Goal: Transaction & Acquisition: Purchase product/service

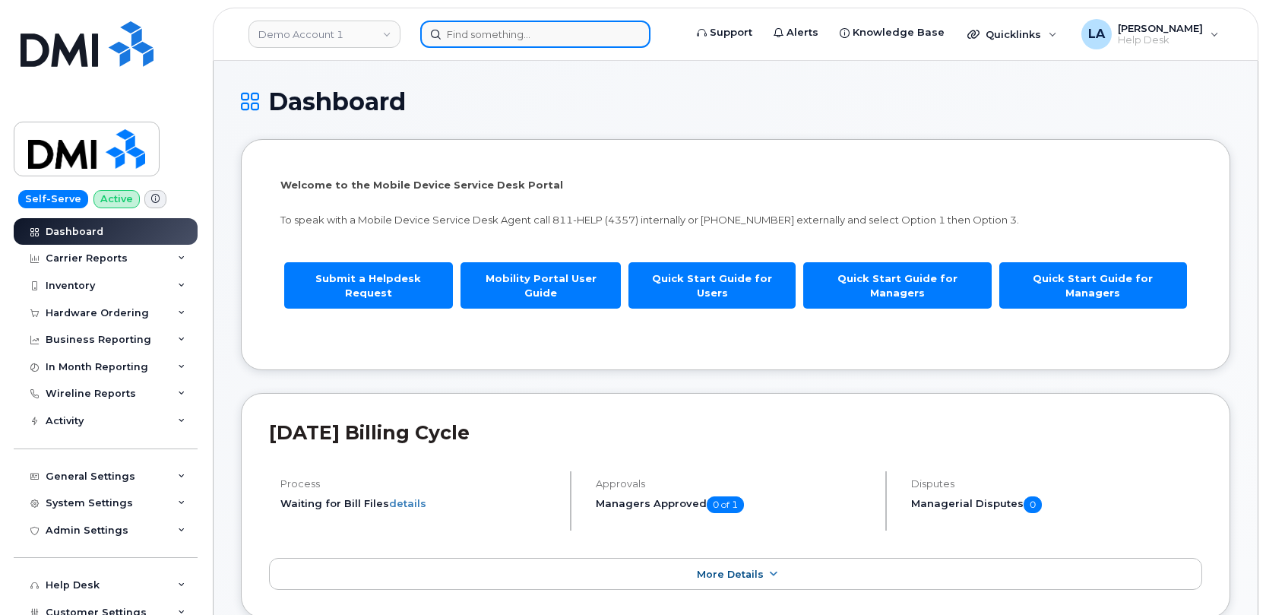
click at [488, 32] on input at bounding box center [535, 34] width 230 height 27
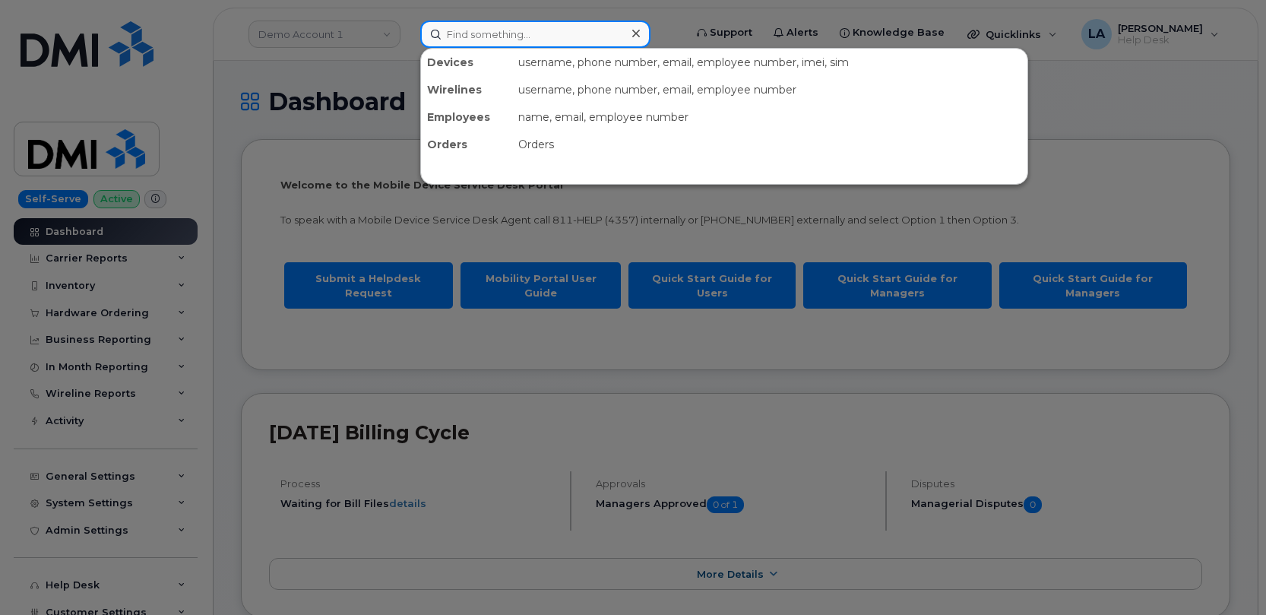
paste input "216-973-8364"
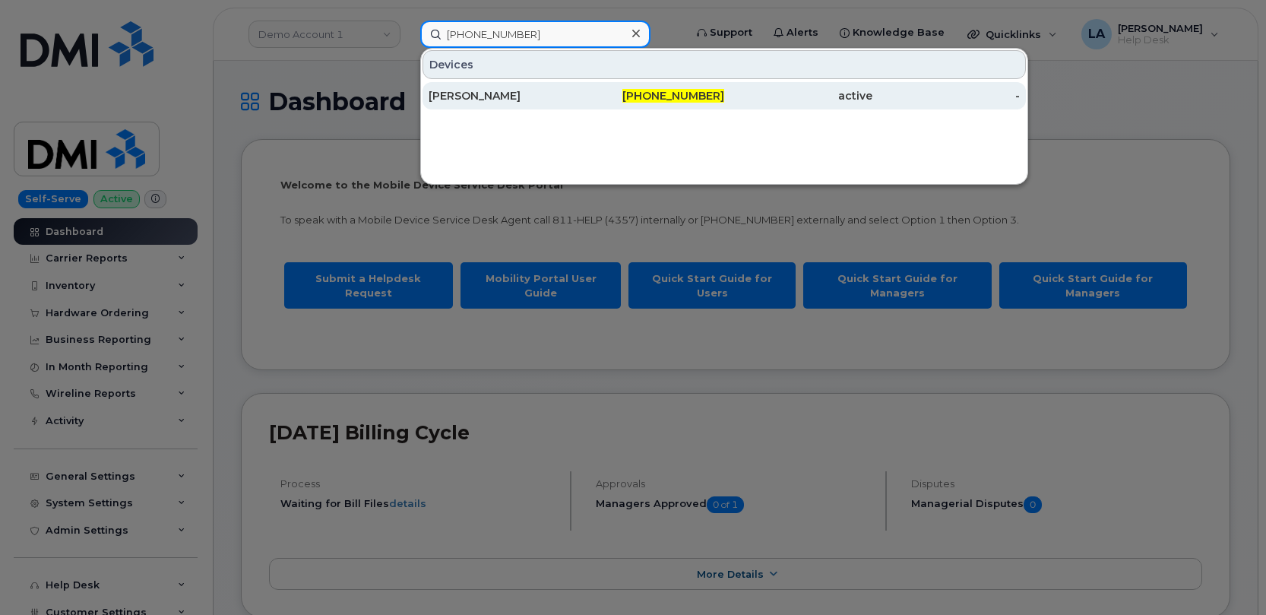
type input "216-973-8364"
click at [495, 92] on div "Erick Rico" at bounding box center [503, 95] width 148 height 15
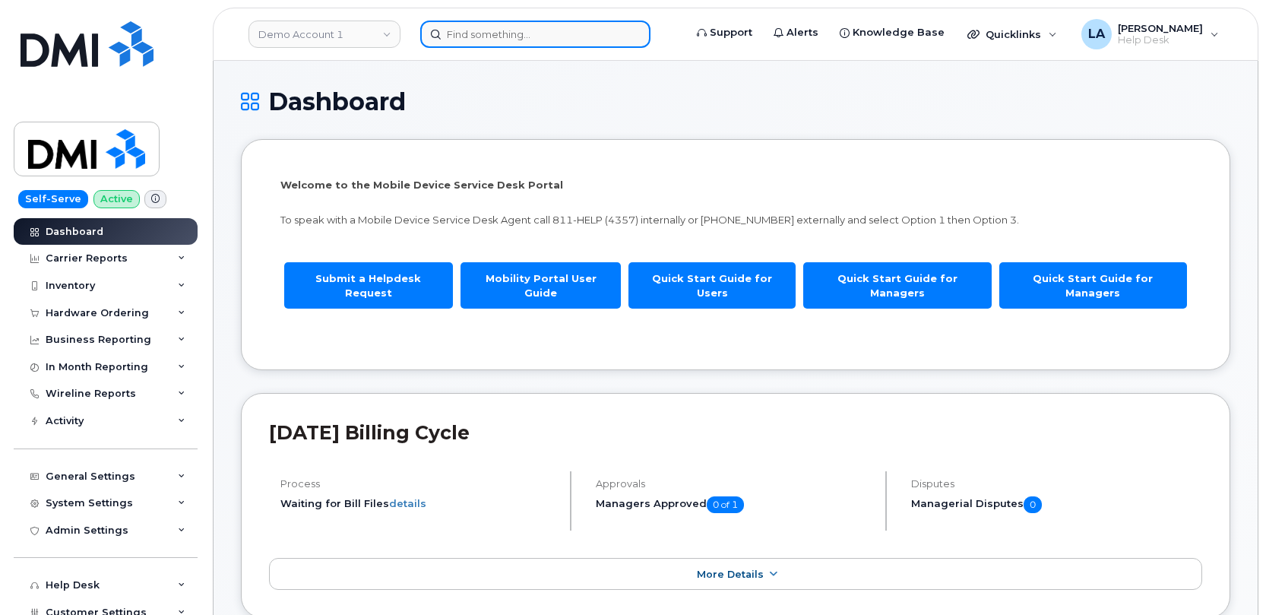
click at [517, 26] on input at bounding box center [535, 34] width 230 height 27
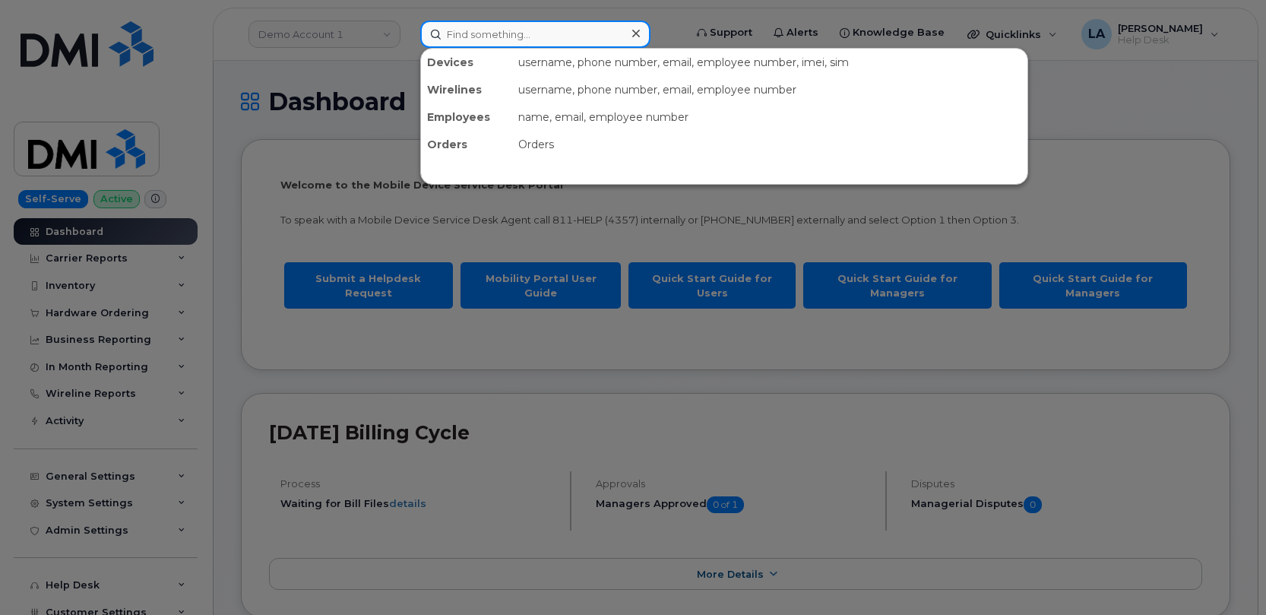
paste input "[PERSON_NAME]"
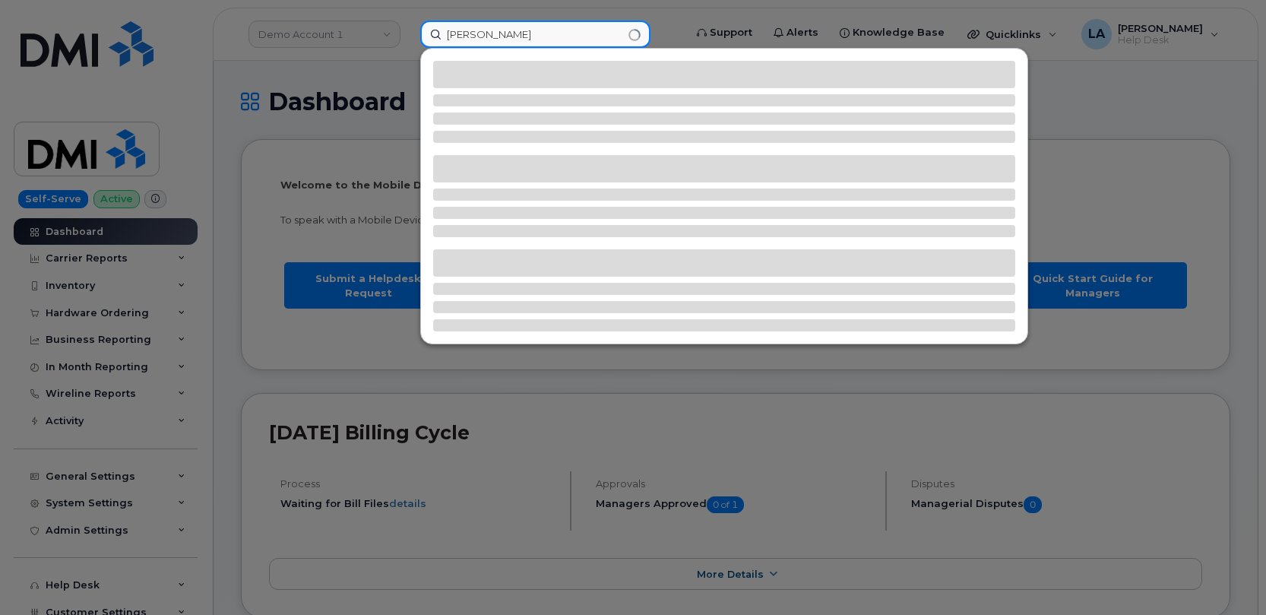
type input "[PERSON_NAME]"
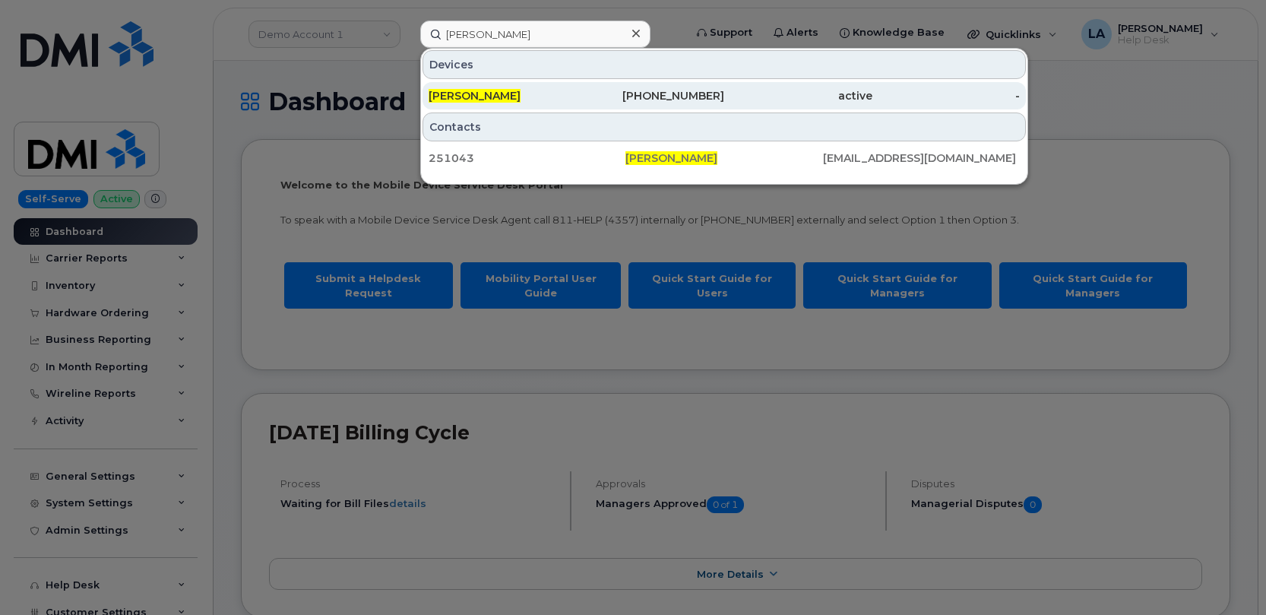
click at [491, 92] on span "[PERSON_NAME]" at bounding box center [475, 96] width 92 height 14
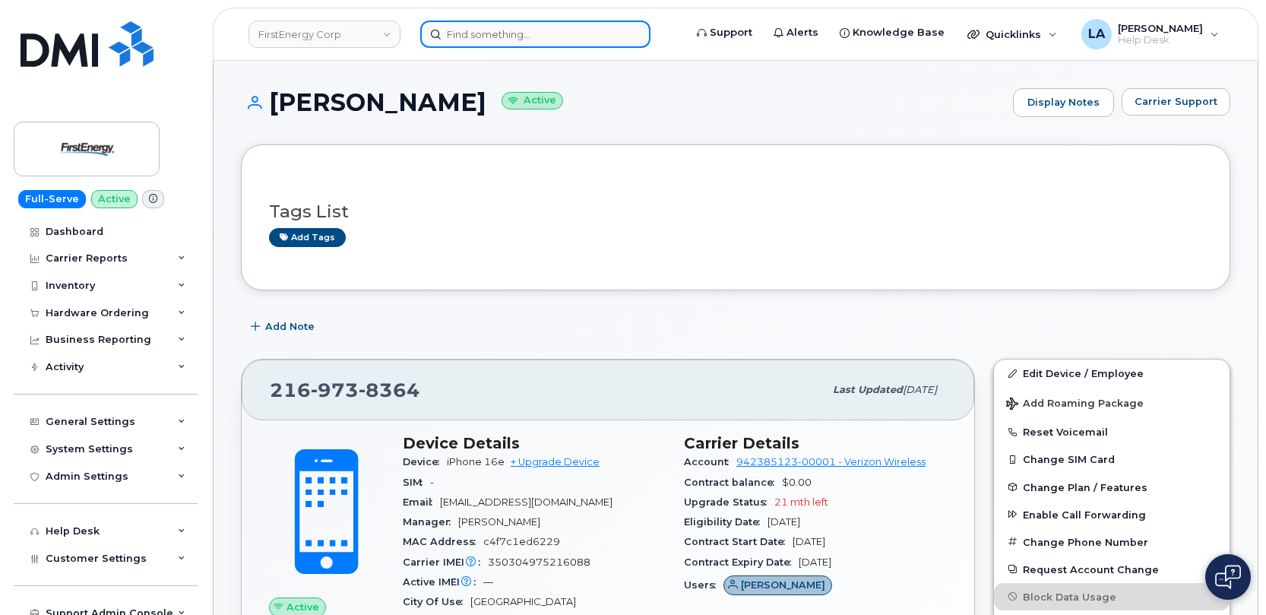
click at [491, 27] on input at bounding box center [535, 34] width 230 height 27
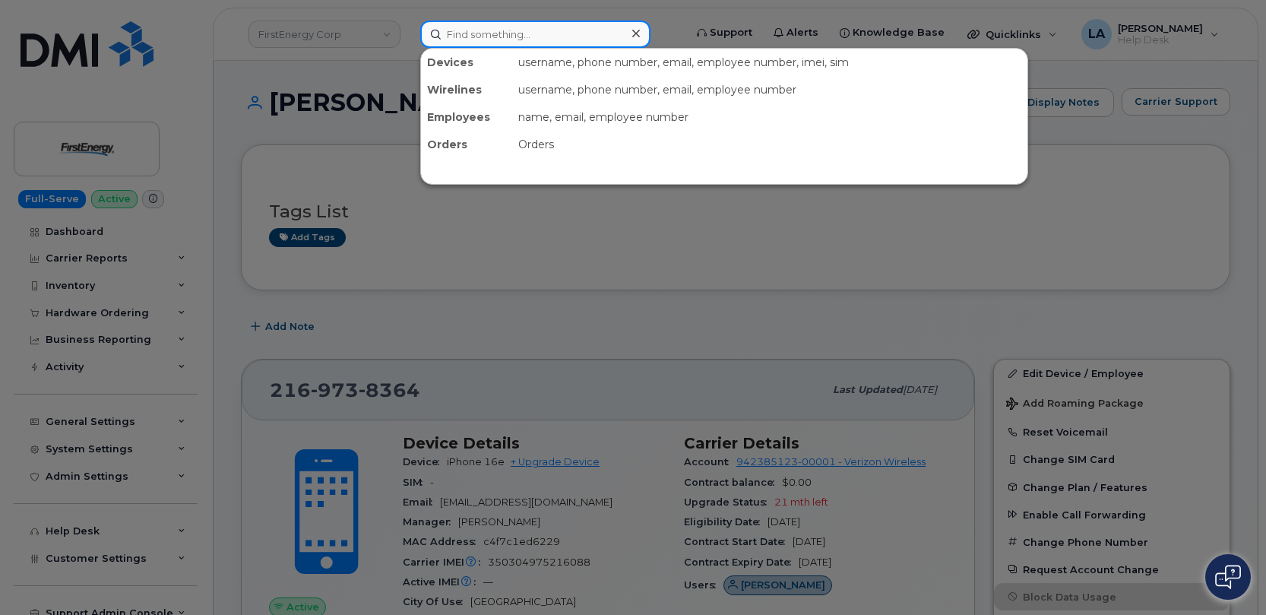
type input "P"
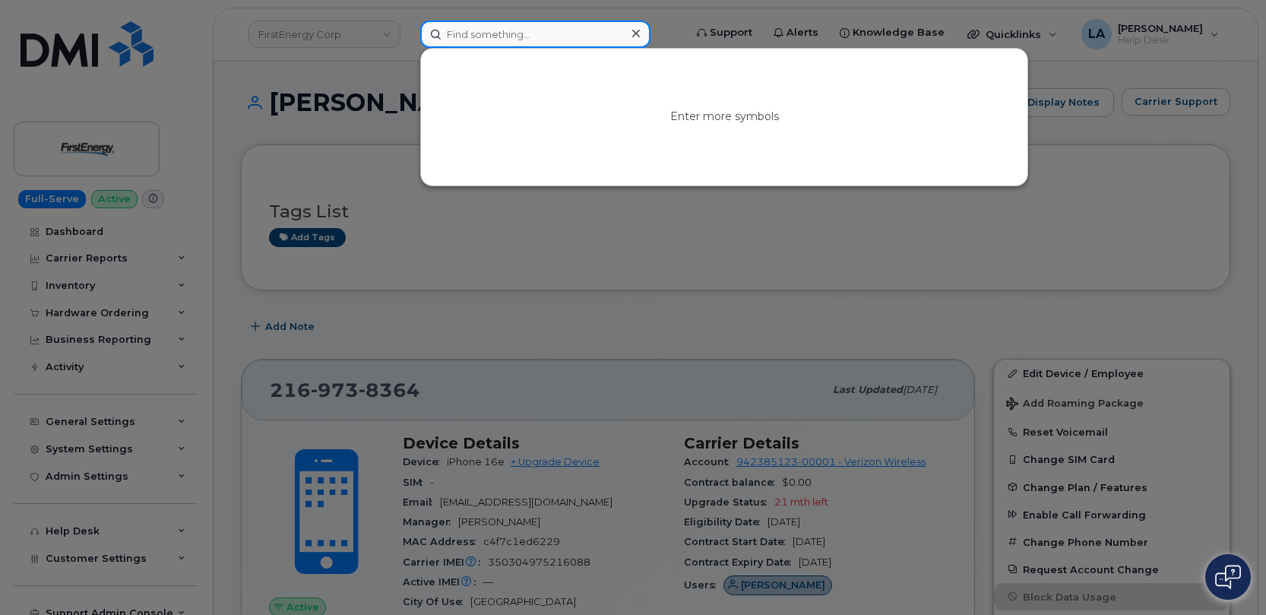
click at [495, 31] on input at bounding box center [535, 34] width 230 height 27
paste input "(330) 612-6987 }"
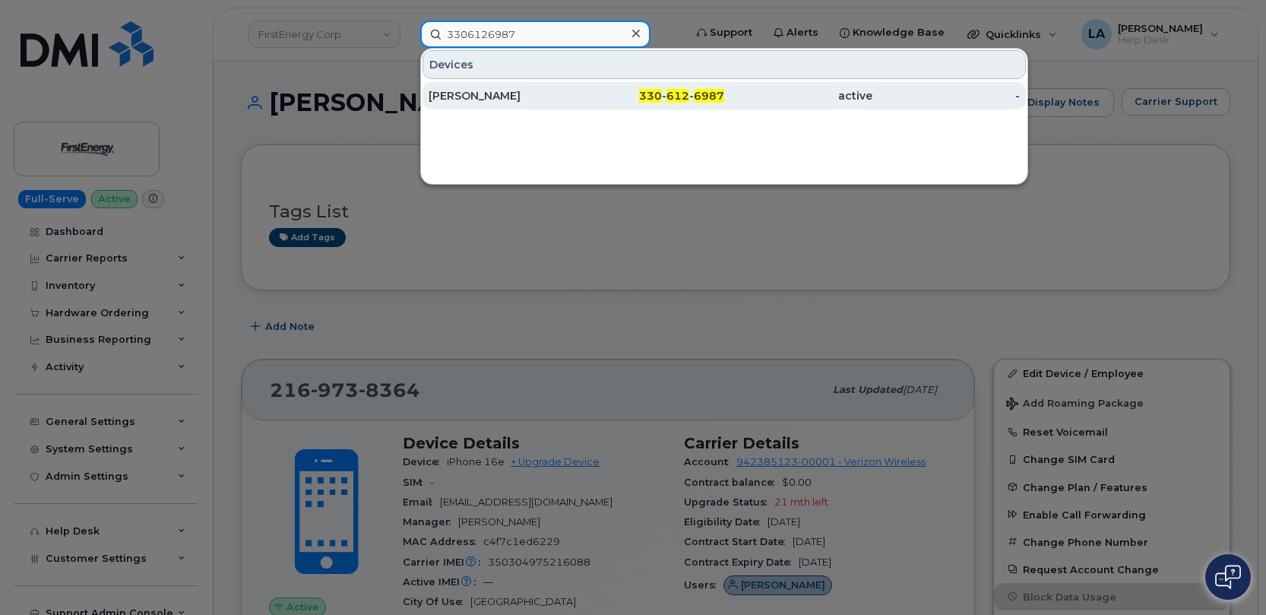
type input "3306126987"
click at [477, 90] on div "[PERSON_NAME]" at bounding box center [503, 95] width 148 height 15
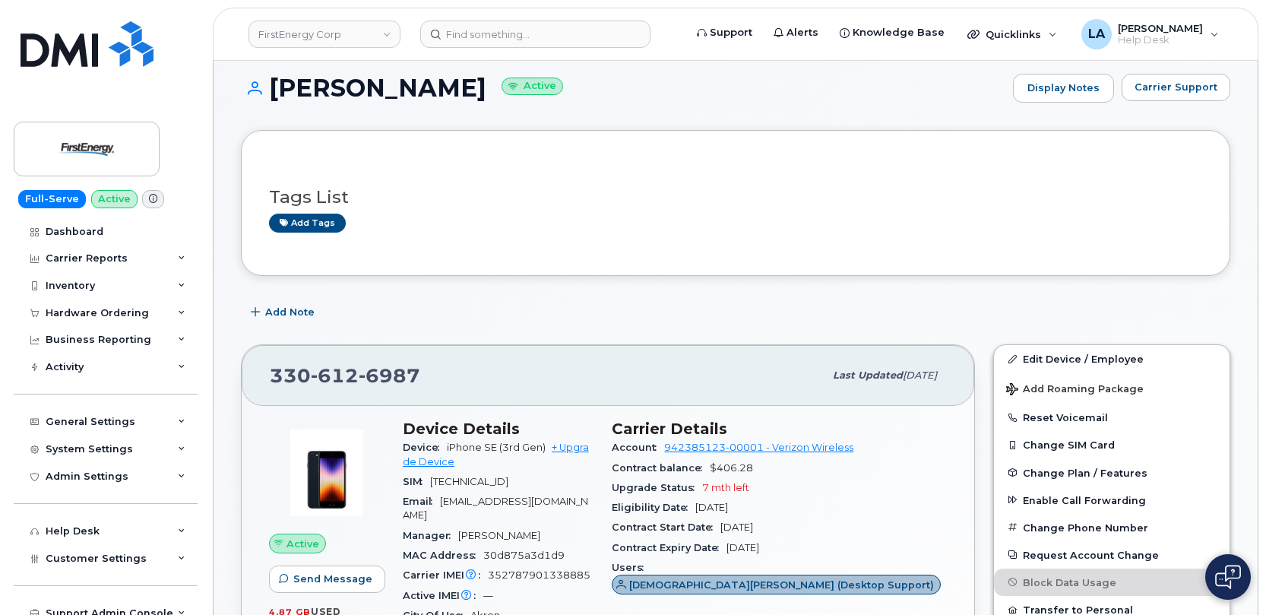
scroll to position [25, 0]
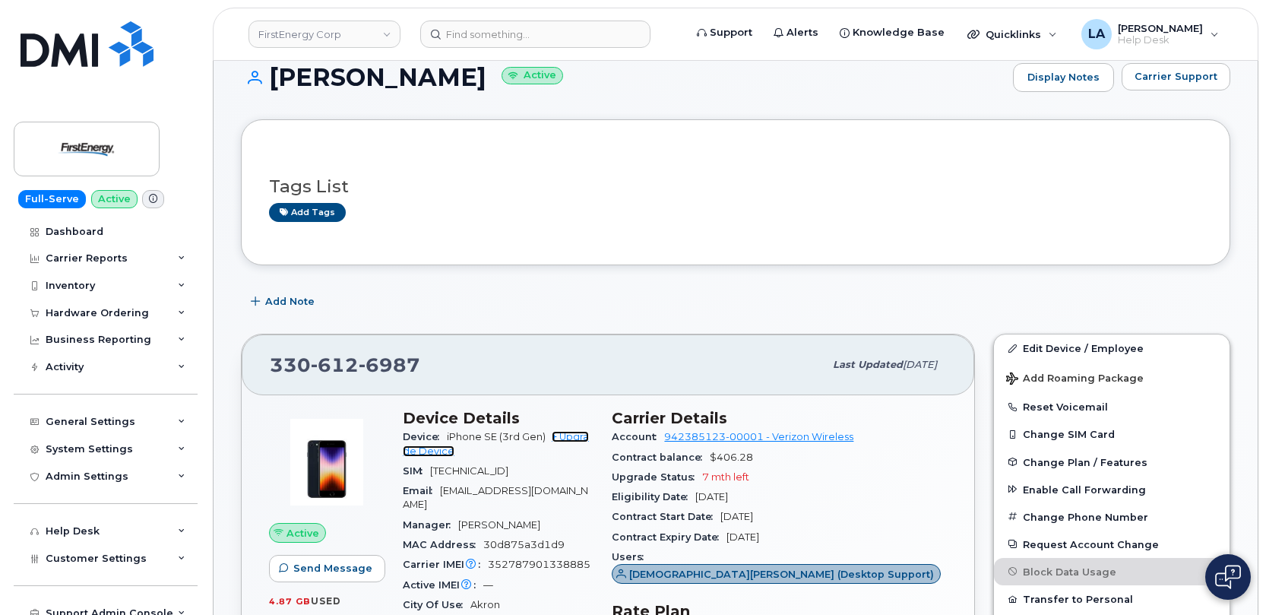
click at [586, 435] on link "+ Upgrade Device" at bounding box center [496, 443] width 186 height 25
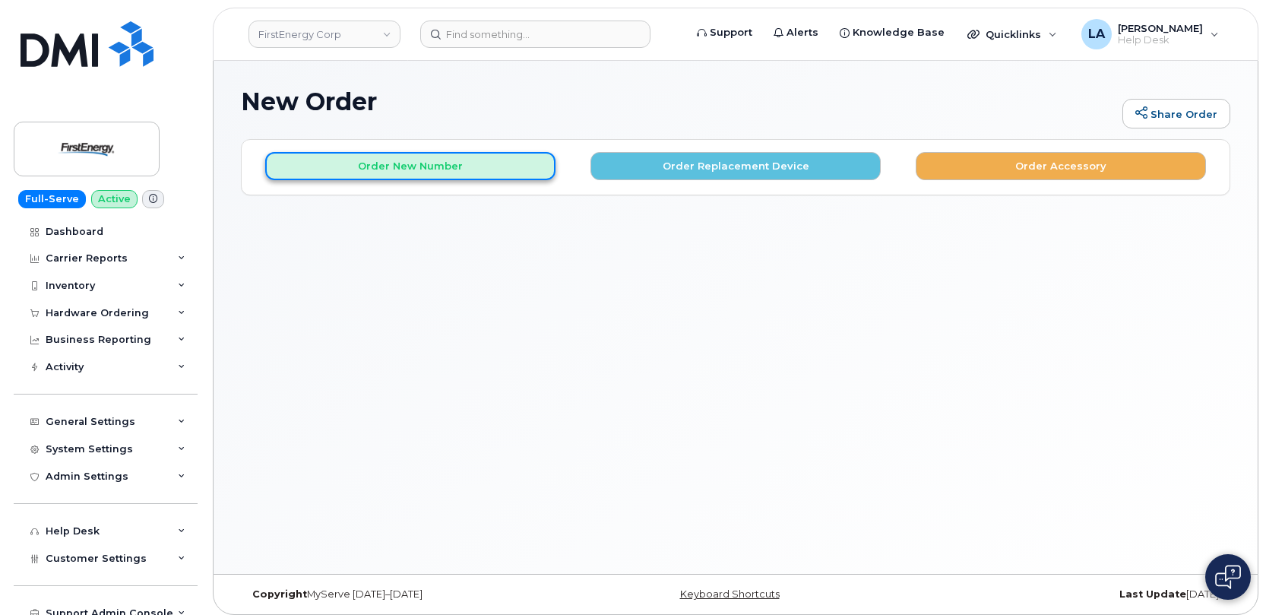
click at [320, 164] on button "Order New Number" at bounding box center [410, 166] width 290 height 28
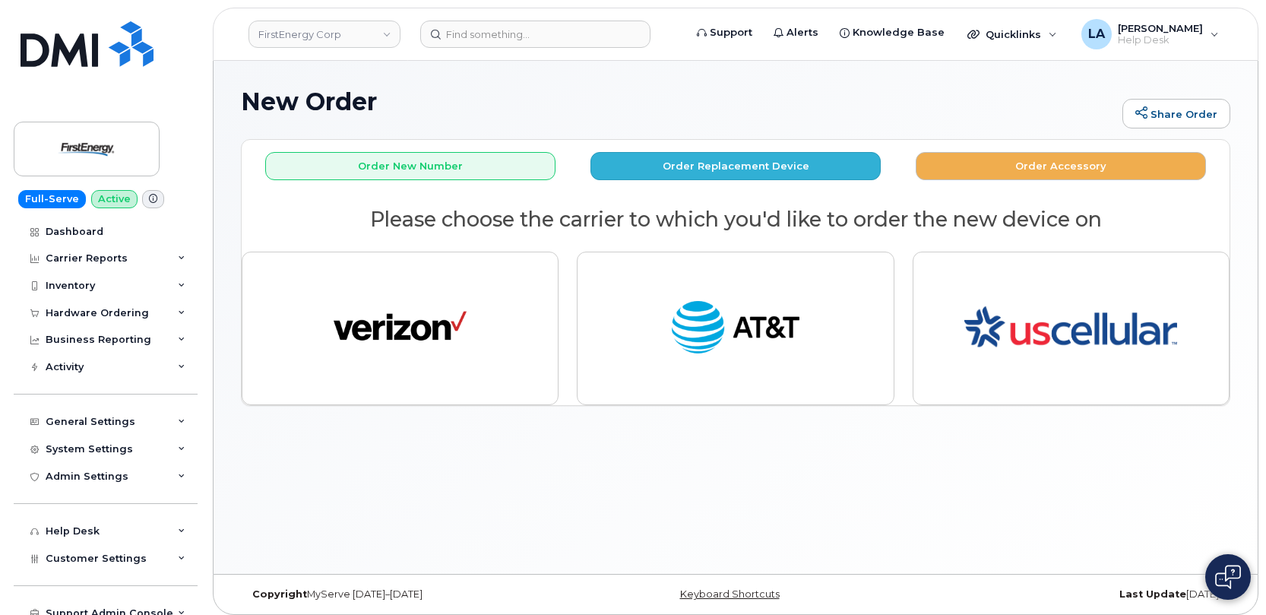
click at [652, 182] on div "Order New Number Order Replacement Device Order Accessory Please choose the car…" at bounding box center [736, 272] width 988 height 265
click at [670, 162] on button "Order Replacement Device" at bounding box center [735, 166] width 290 height 28
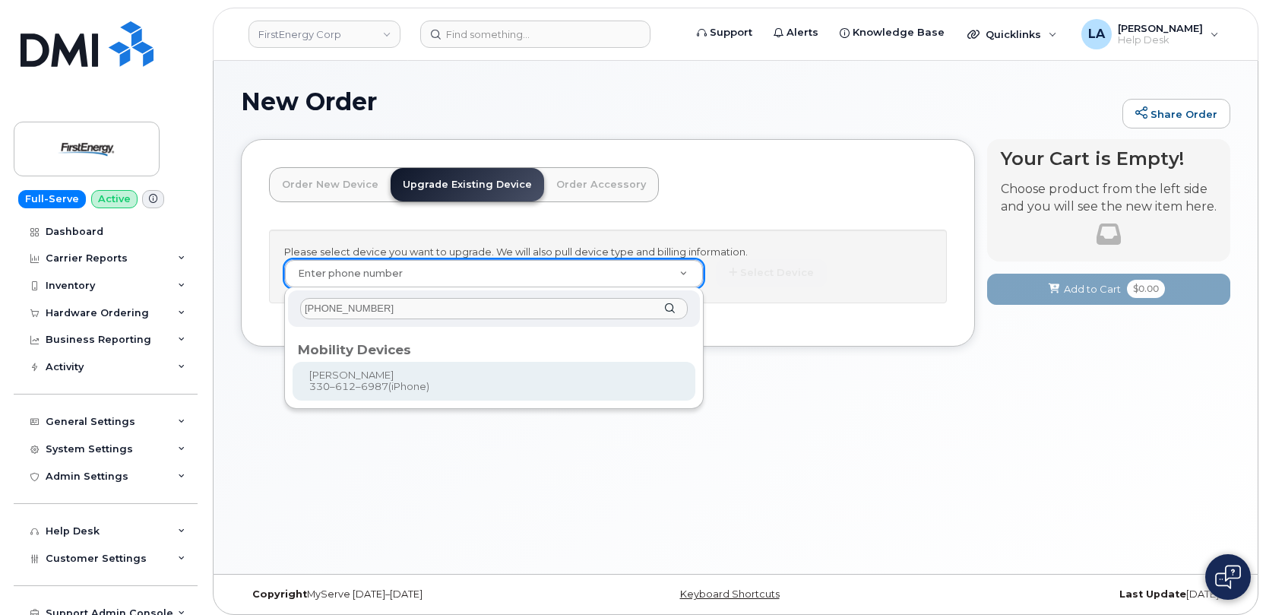
type input "(330) 612-6987"
type input "827063"
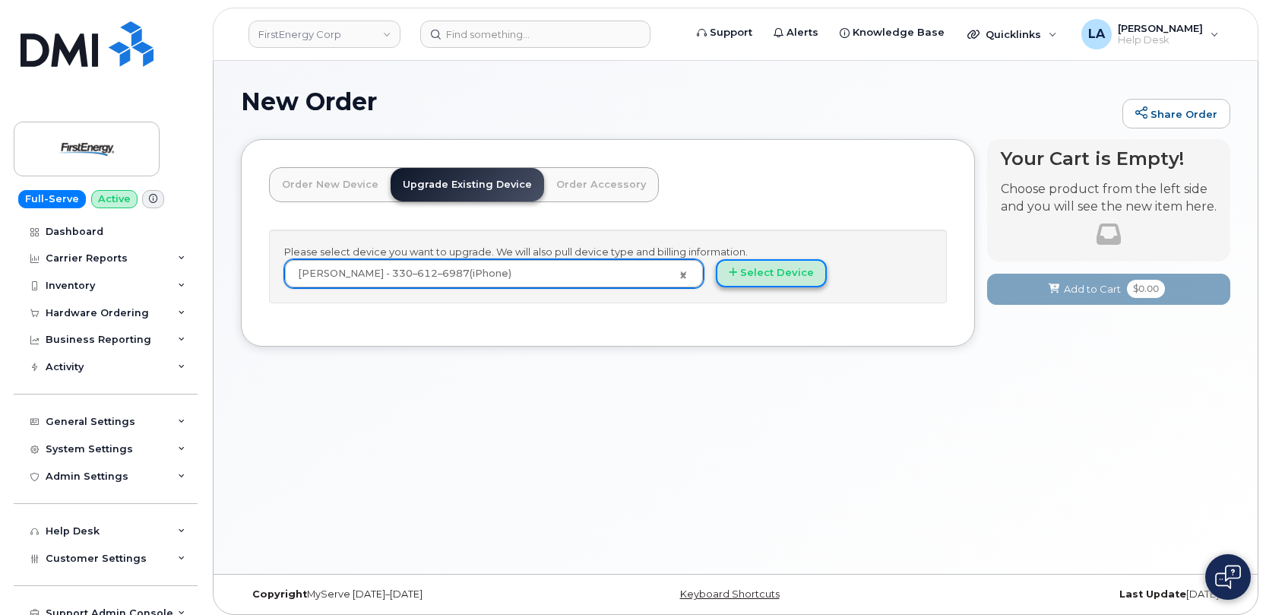
click at [755, 274] on button "Select Device" at bounding box center [771, 273] width 111 height 28
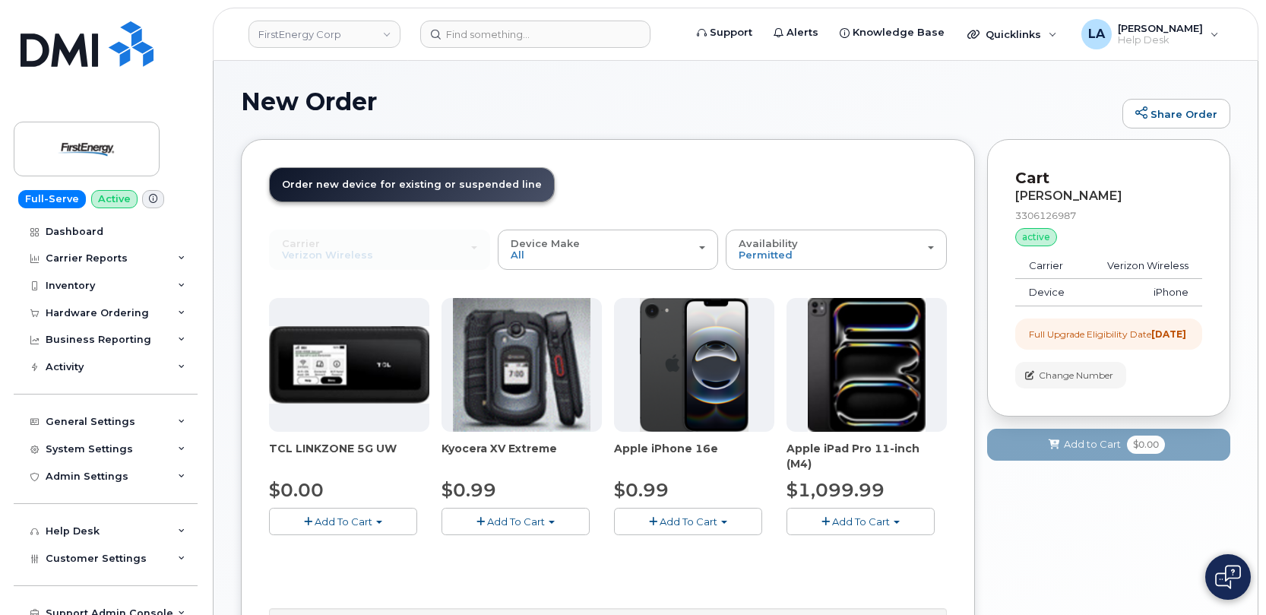
click at [660, 515] on span "Add To Cart" at bounding box center [689, 521] width 58 height 12
click at [677, 543] on link "$0.99 - 2 Year Upgrade" at bounding box center [691, 549] width 147 height 19
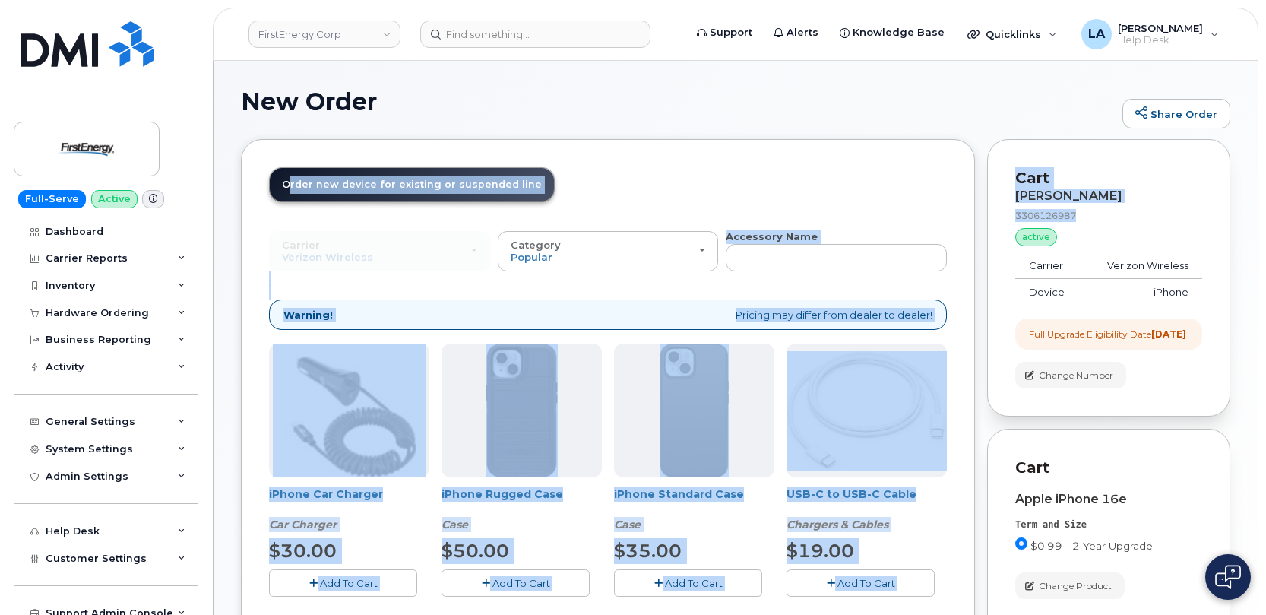
drag, startPoint x: 1265, startPoint y: 114, endPoint x: 1258, endPoint y: 208, distance: 94.5
click at [1258, 208] on body "FirstEnergy Corp Support Alerts Knowledge Base Quicklinks Suspend / Cancel Devi…" at bounding box center [633, 399] width 1266 height 799
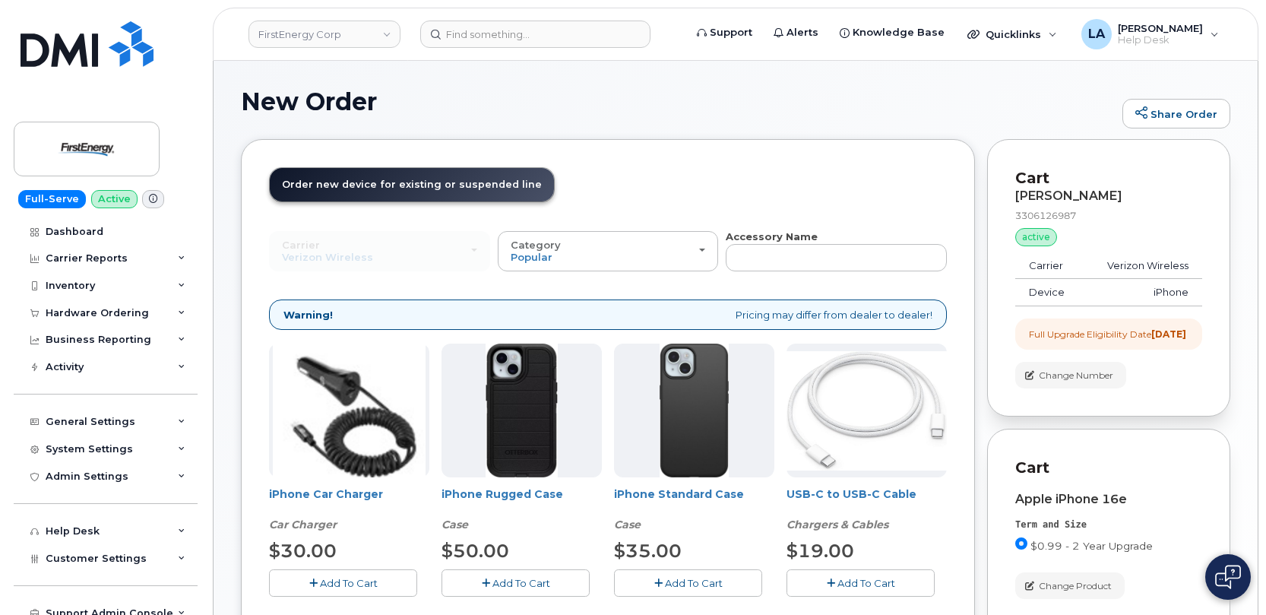
click at [910, 95] on h1 "New Order" at bounding box center [678, 101] width 874 height 27
drag, startPoint x: 1265, startPoint y: 24, endPoint x: 1267, endPoint y: 113, distance: 89.7
click at [1265, 113] on html "FirstEnergy Corp Support Alerts Knowledge Base Quicklinks Suspend / Cancel Devi…" at bounding box center [633, 399] width 1266 height 799
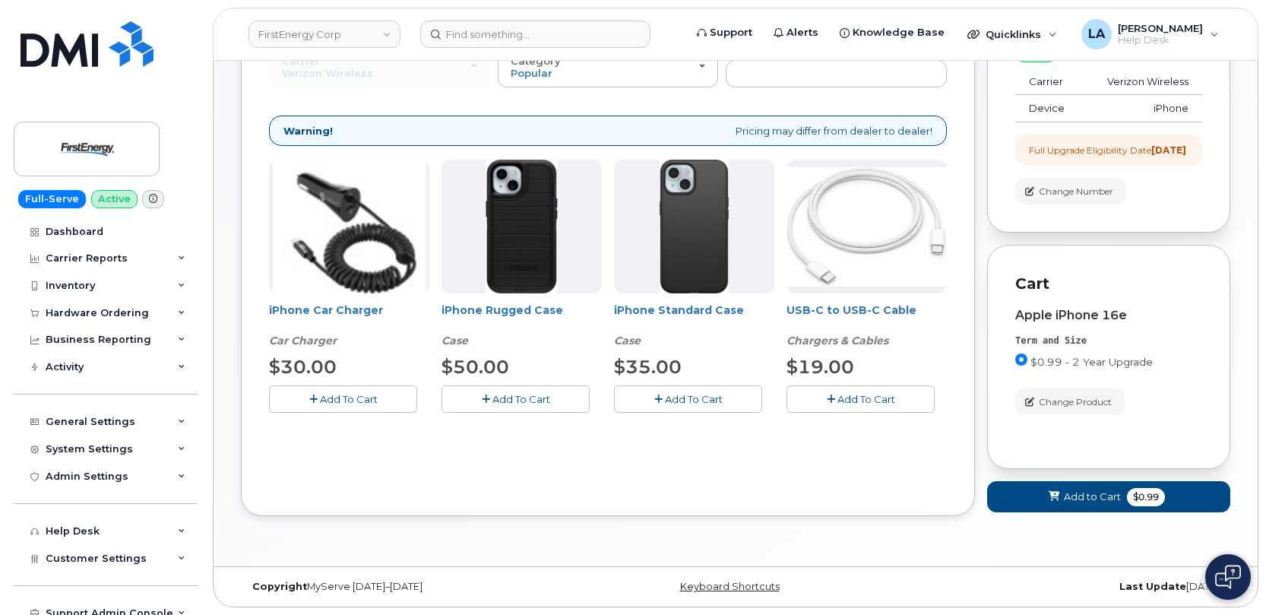
scroll to position [197, 0]
click at [1031, 502] on button "Add to Cart $0.99" at bounding box center [1108, 496] width 243 height 31
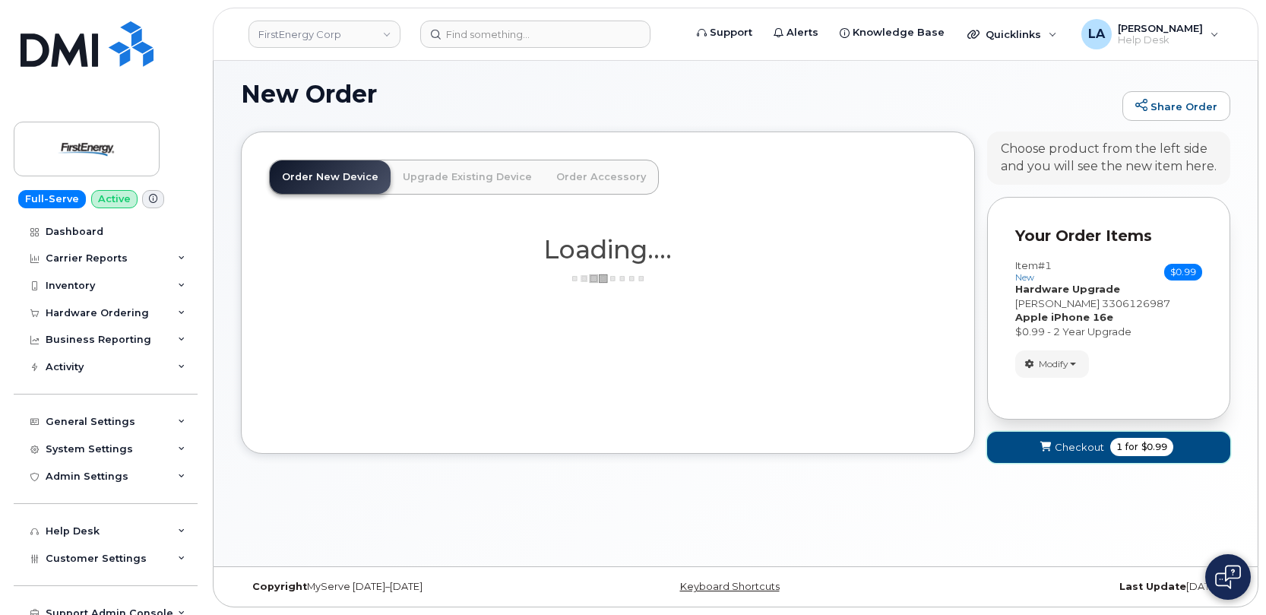
click at [1072, 452] on span "Checkout" at bounding box center [1079, 447] width 49 height 14
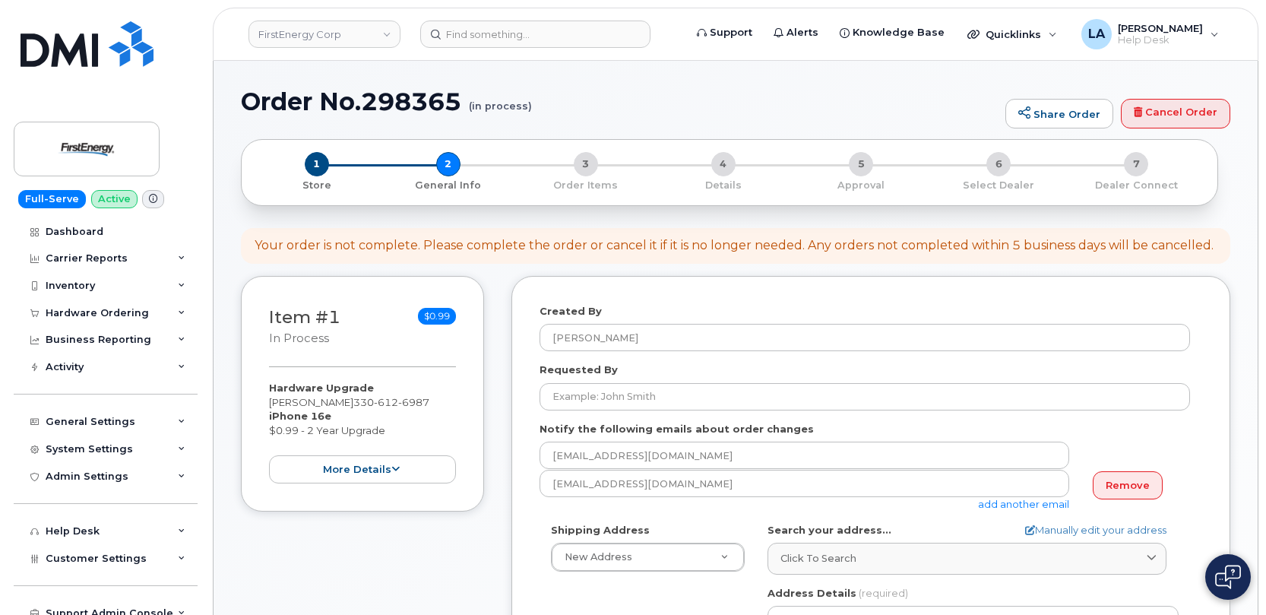
select select
click at [1113, 483] on link "Remove" at bounding box center [1128, 485] width 70 height 28
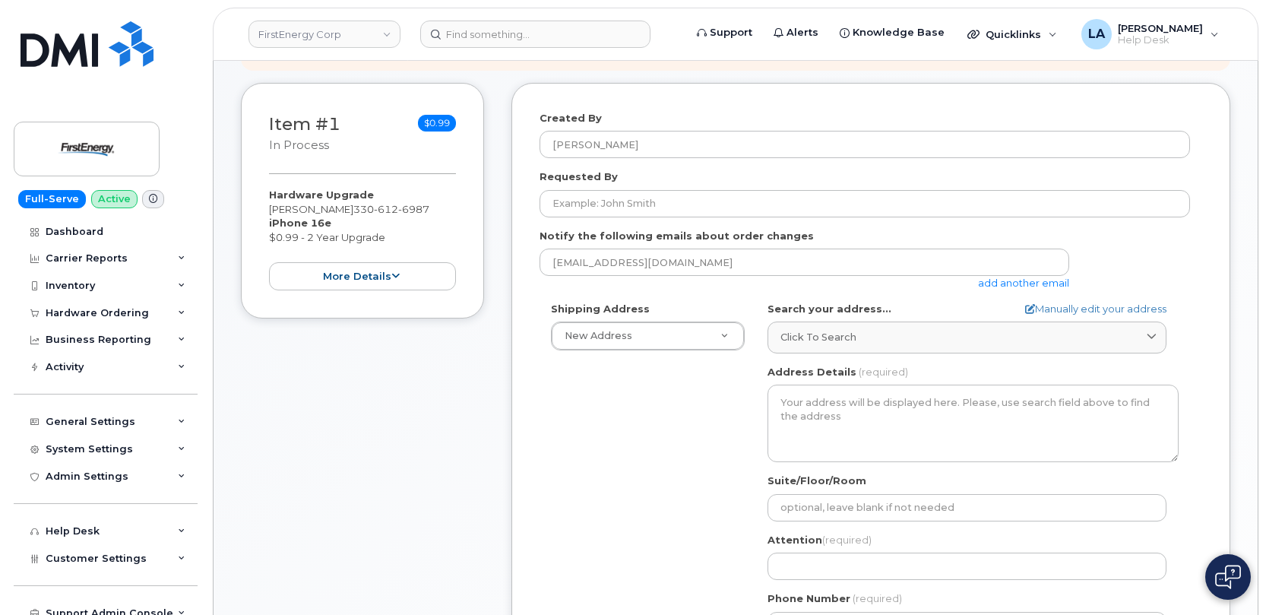
scroll to position [225, 0]
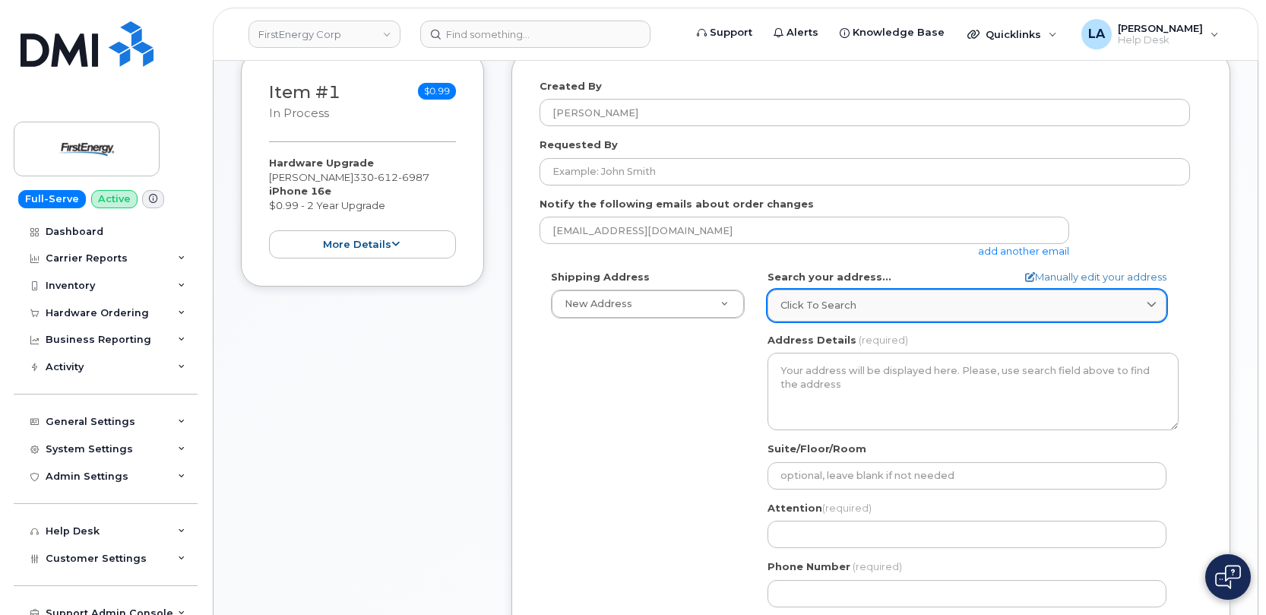
click at [881, 300] on div "Click to search" at bounding box center [966, 305] width 373 height 14
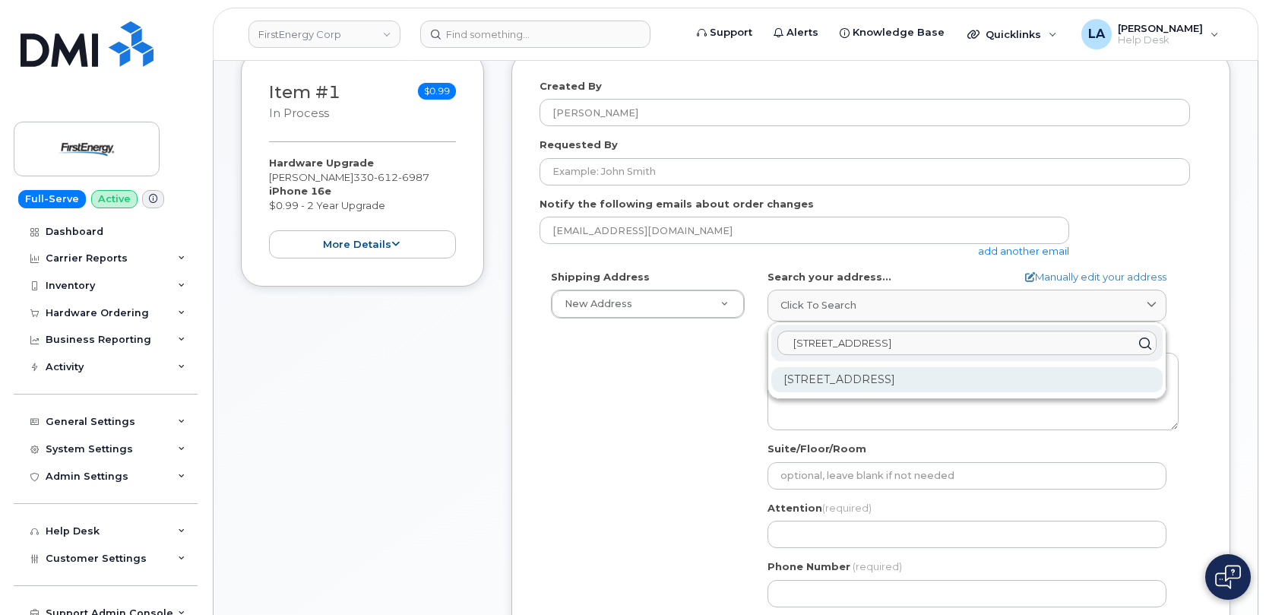
type input "388 E 330th ST"
click at [885, 375] on div "388 E 330th St Willowick OH 44095-3300" at bounding box center [966, 379] width 391 height 25
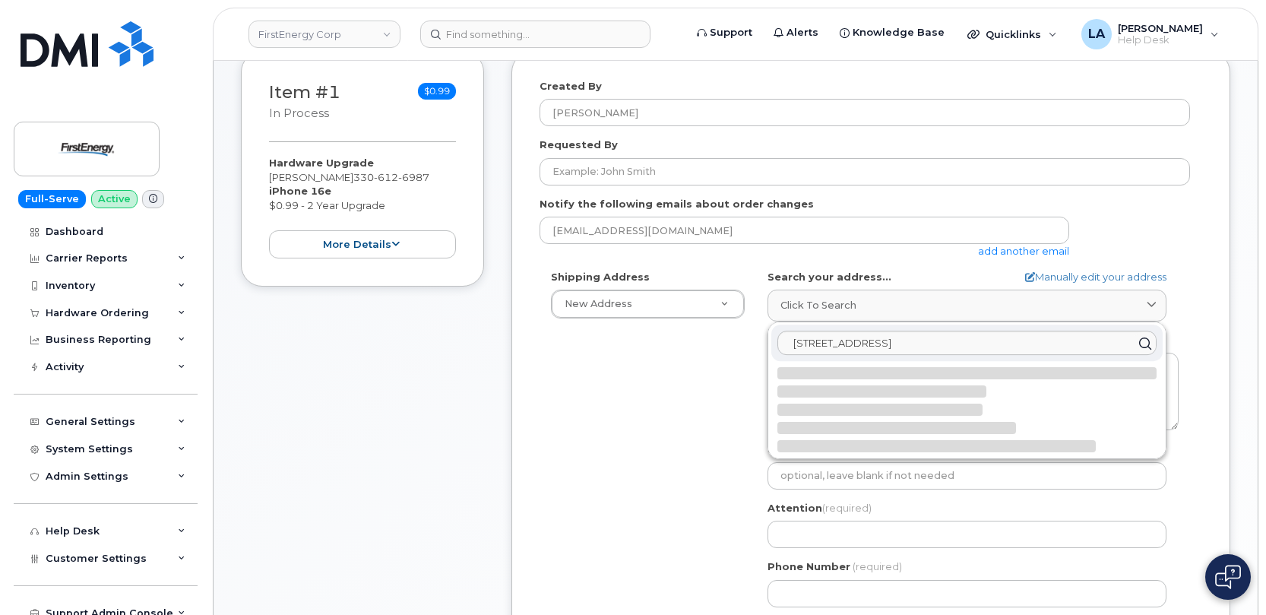
select select
type textarea "388 E 330th St WILLOWICK OH 44095-3300 UNITED STATES"
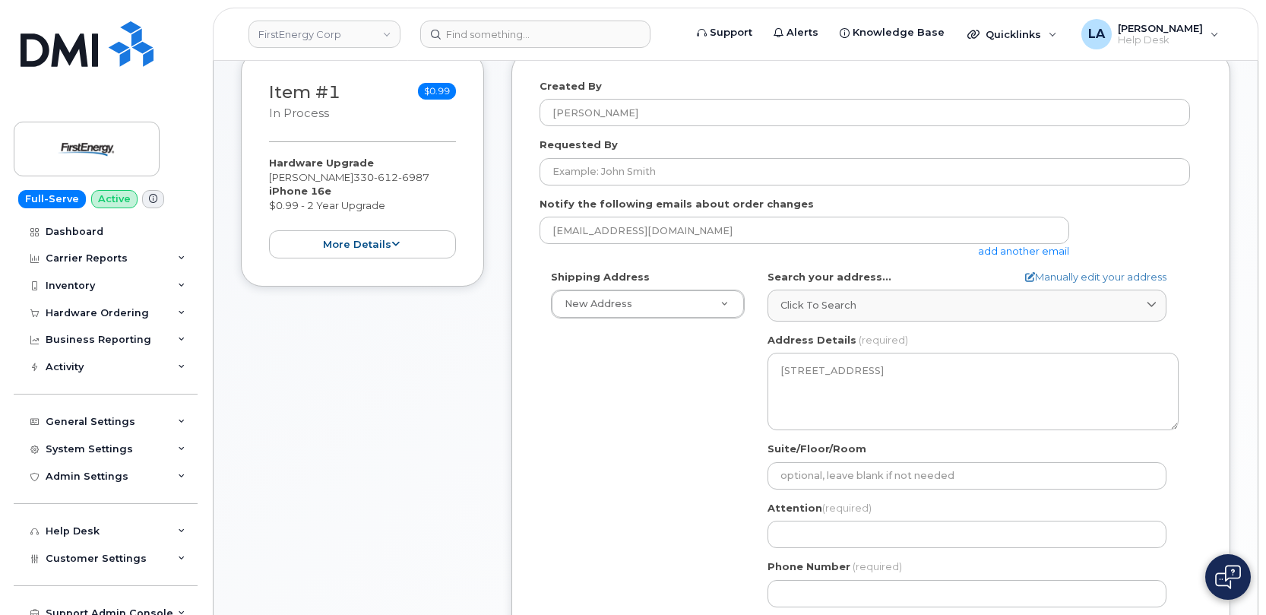
drag, startPoint x: 365, startPoint y: 174, endPoint x: 271, endPoint y: 173, distance: 94.2
click at [271, 173] on div "Hardware Upgrade PETER ROMANIUK 330 612 6987 iPhone 16e $0.99 - 2 Year Upgrade …" at bounding box center [362, 207] width 187 height 103
copy div "[PERSON_NAME]"
click at [774, 512] on label "Attention (required)" at bounding box center [820, 508] width 104 height 14
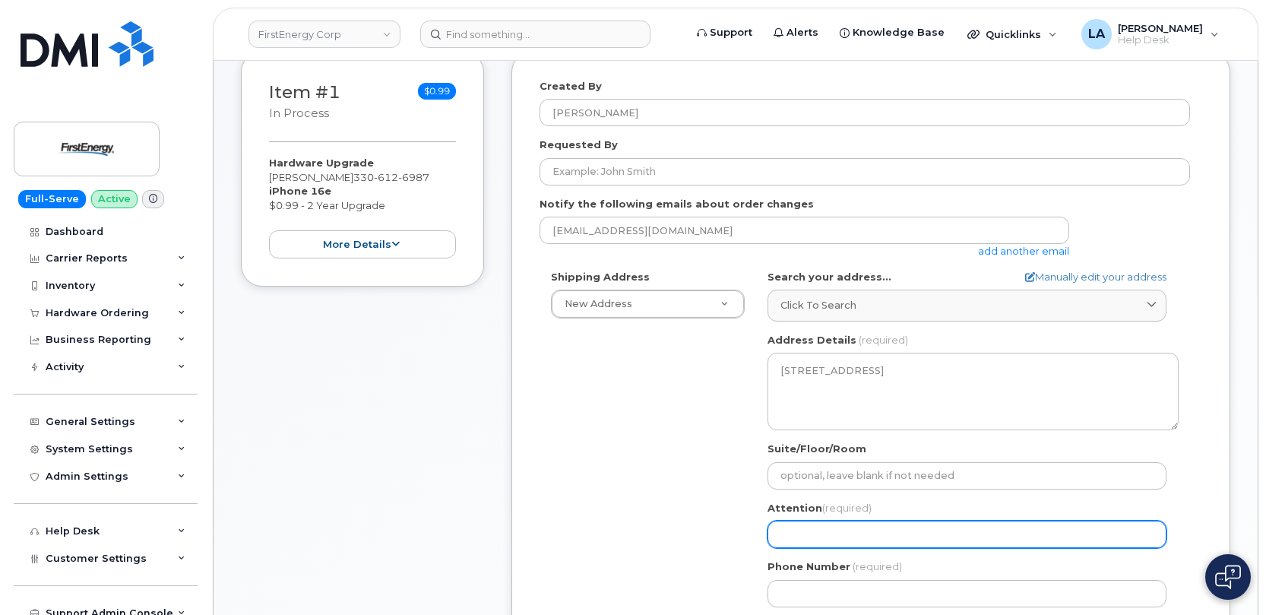
click at [815, 536] on input "Attention (required)" at bounding box center [967, 534] width 399 height 27
paste input "[PERSON_NAME]"
select select
type input "[PERSON_NAME]"
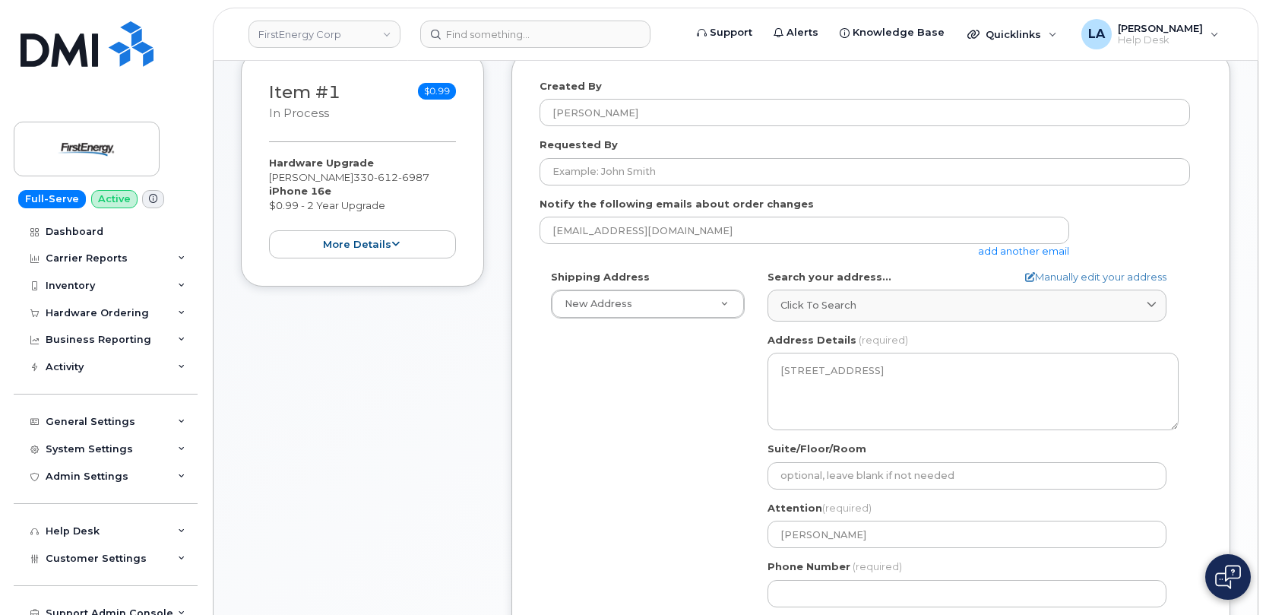
click at [702, 477] on div "Shipping Address New Address New Address 3601 Ridge Rd 543 Lake Rd 14 N Shue St…" at bounding box center [865, 444] width 650 height 349
drag, startPoint x: 1265, startPoint y: 242, endPoint x: 1265, endPoint y: 255, distance: 12.9
click at [1265, 255] on body "FirstEnergy Corp Support Alerts Knowledge Base Quicklinks Suspend / Cancel Devi…" at bounding box center [633, 455] width 1266 height 1361
click at [916, 591] on input "Phone Number" at bounding box center [967, 593] width 399 height 27
click at [887, 594] on input "Phone Number" at bounding box center [967, 593] width 399 height 27
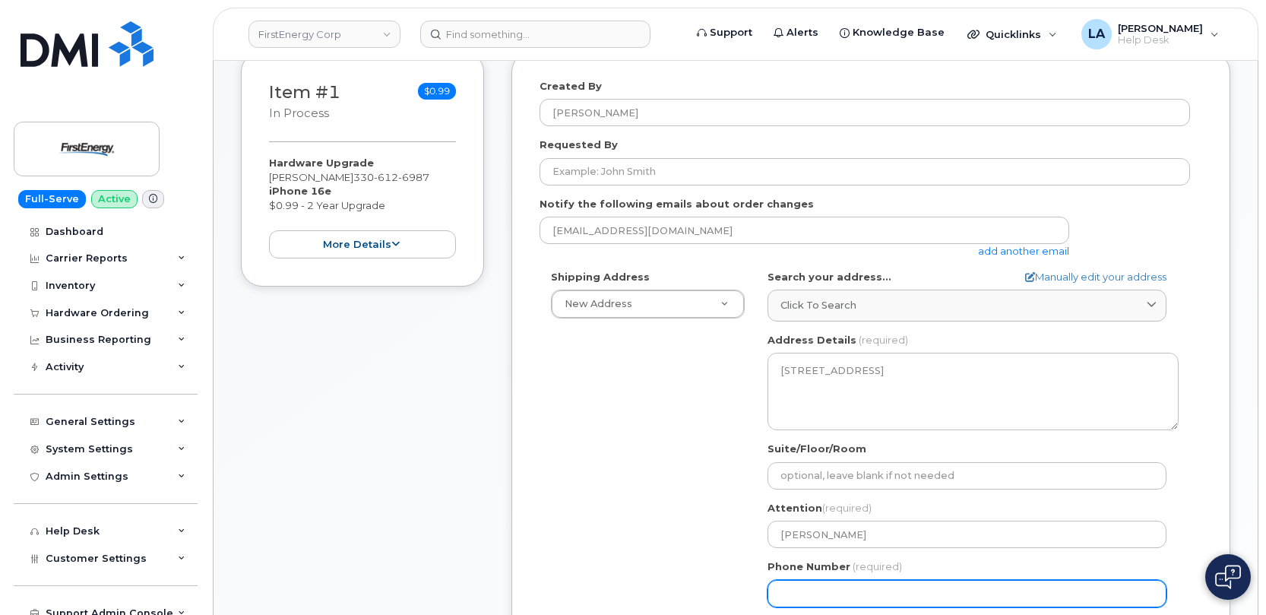
click at [849, 593] on input "Phone Number" at bounding box center [967, 593] width 399 height 27
paste input "4408648412"
select select
type input "4408648412"
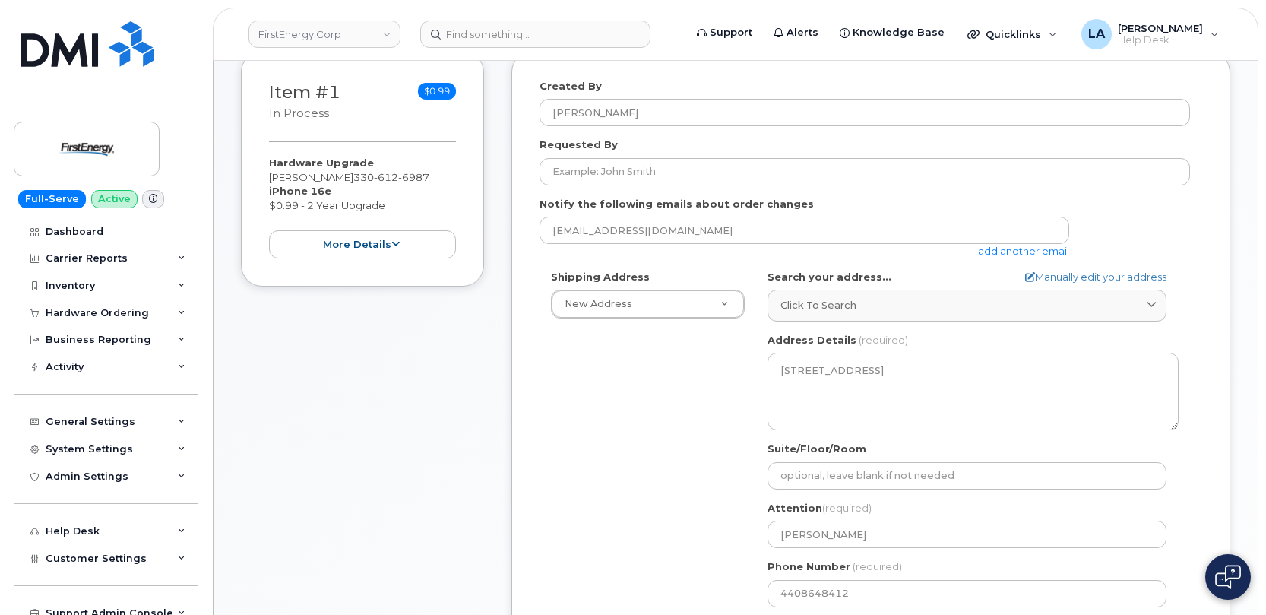
click at [1199, 255] on form "Created By Lanette Aparicio Requested By Notify the following emails about orde…" at bounding box center [871, 368] width 663 height 579
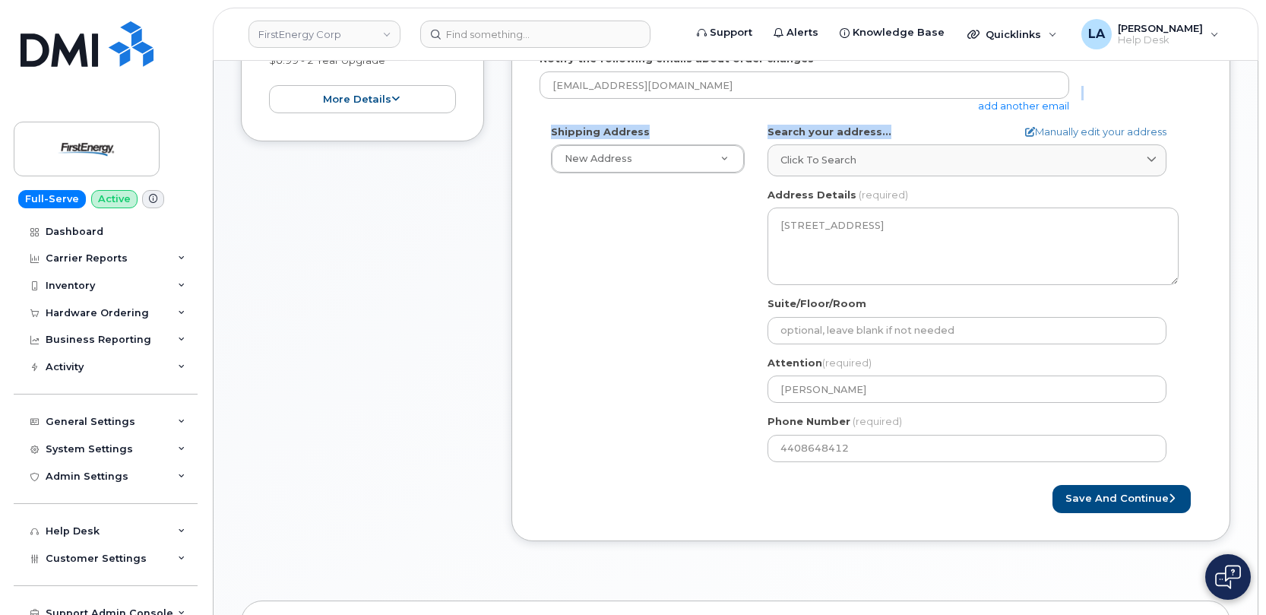
scroll to position [620, 0]
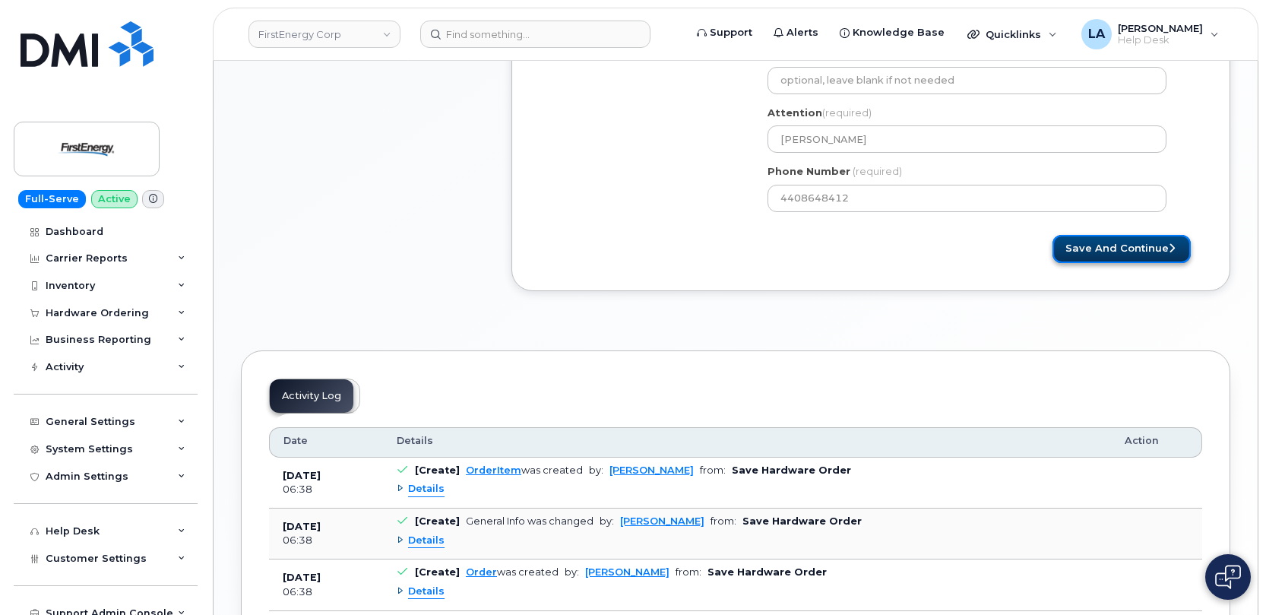
click at [1115, 252] on button "Save and Continue" at bounding box center [1121, 249] width 138 height 28
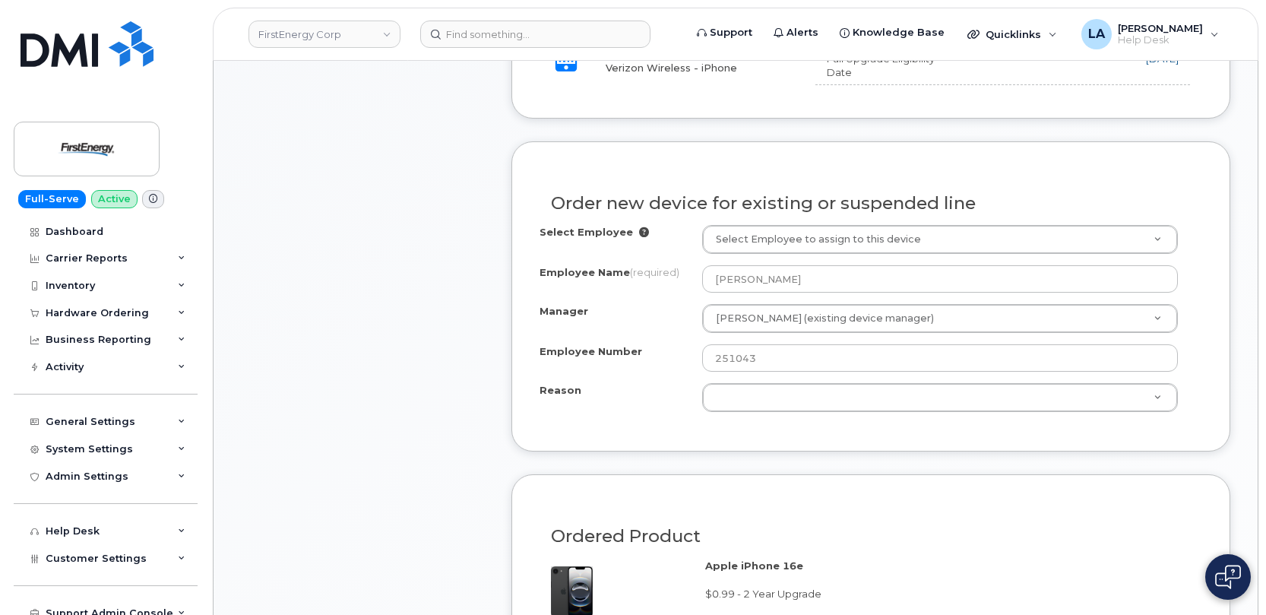
scroll to position [682, 0]
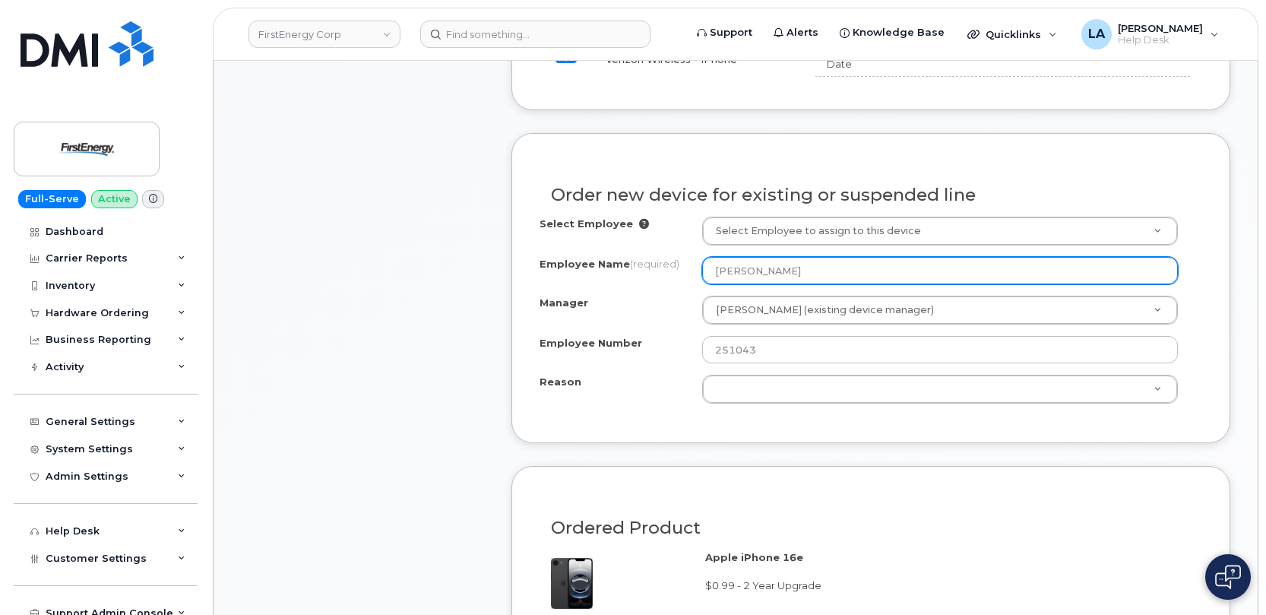
drag, startPoint x: 828, startPoint y: 271, endPoint x: 682, endPoint y: 270, distance: 146.7
click at [682, 270] on div "Employee Name (required) [PERSON_NAME]" at bounding box center [871, 270] width 663 height 27
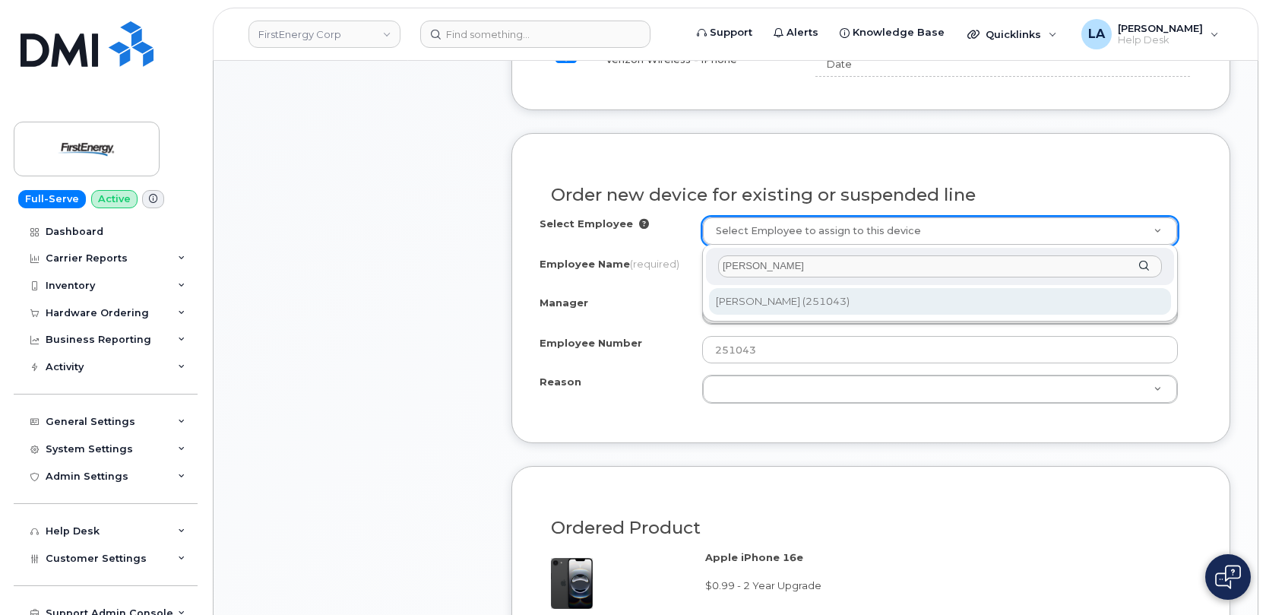
type input "[PERSON_NAME]"
type input "2077246"
type input "[PERSON_NAME]"
select select "2070450"
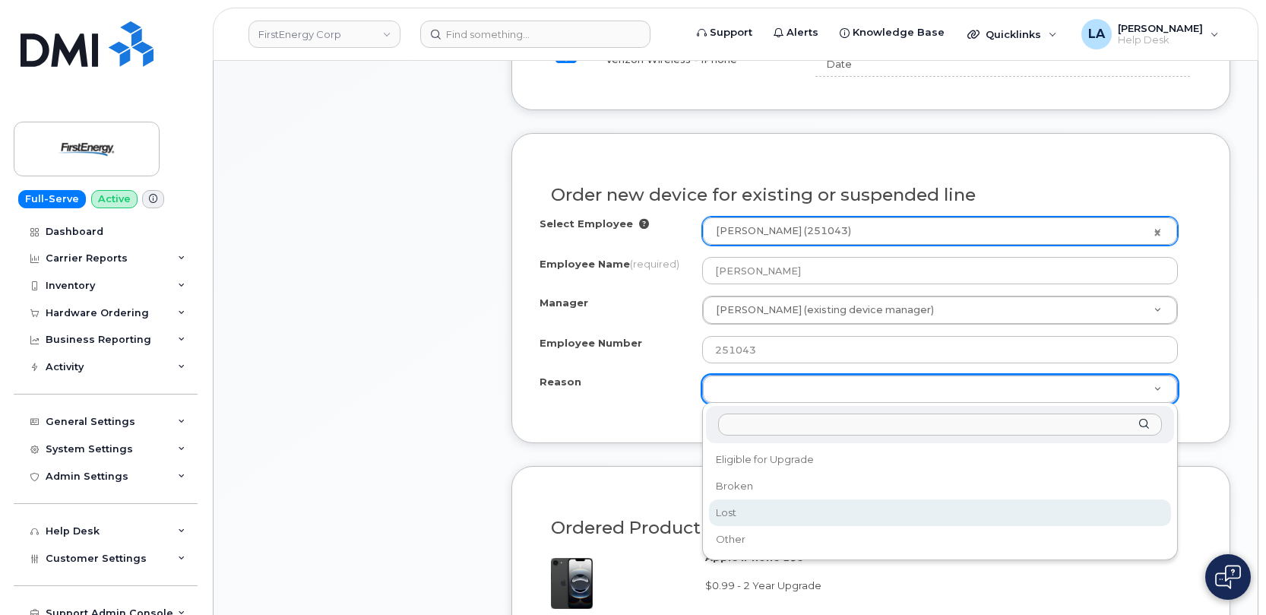
select select "lost"
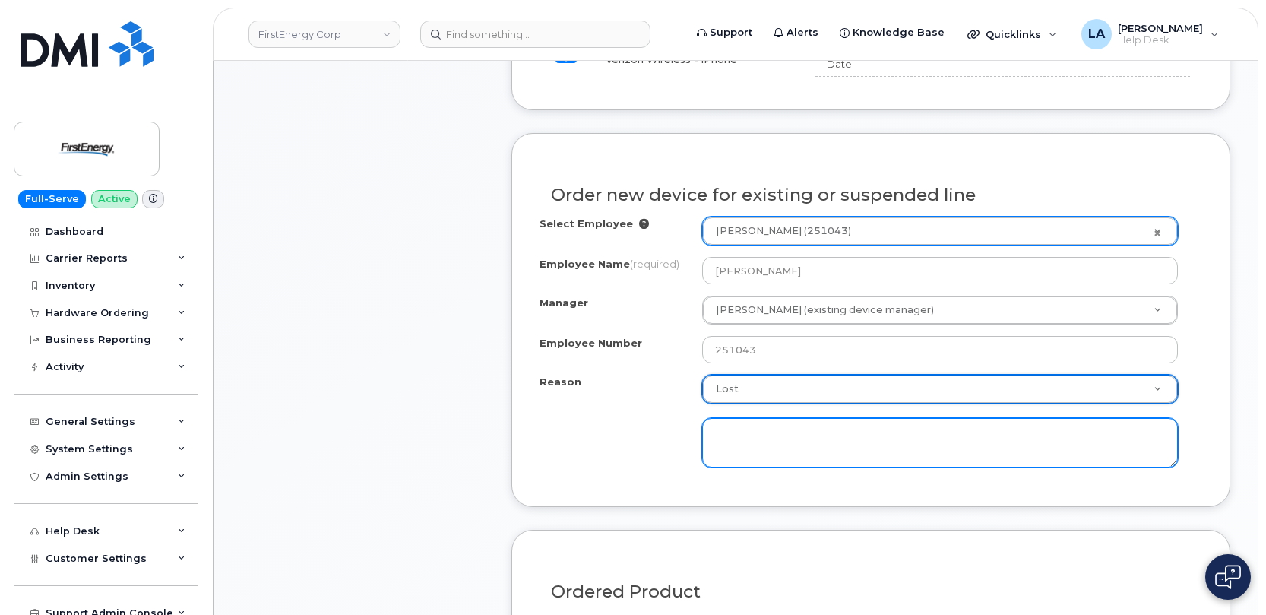
click at [787, 441] on textarea at bounding box center [940, 443] width 476 height 50
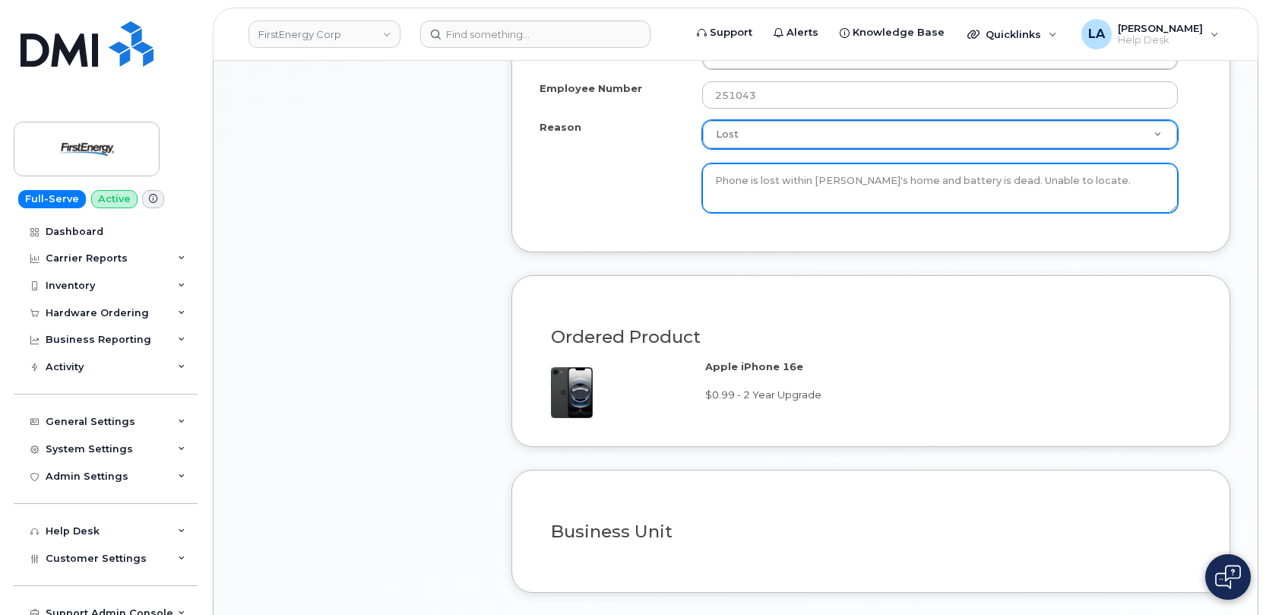
scroll to position [1253, 0]
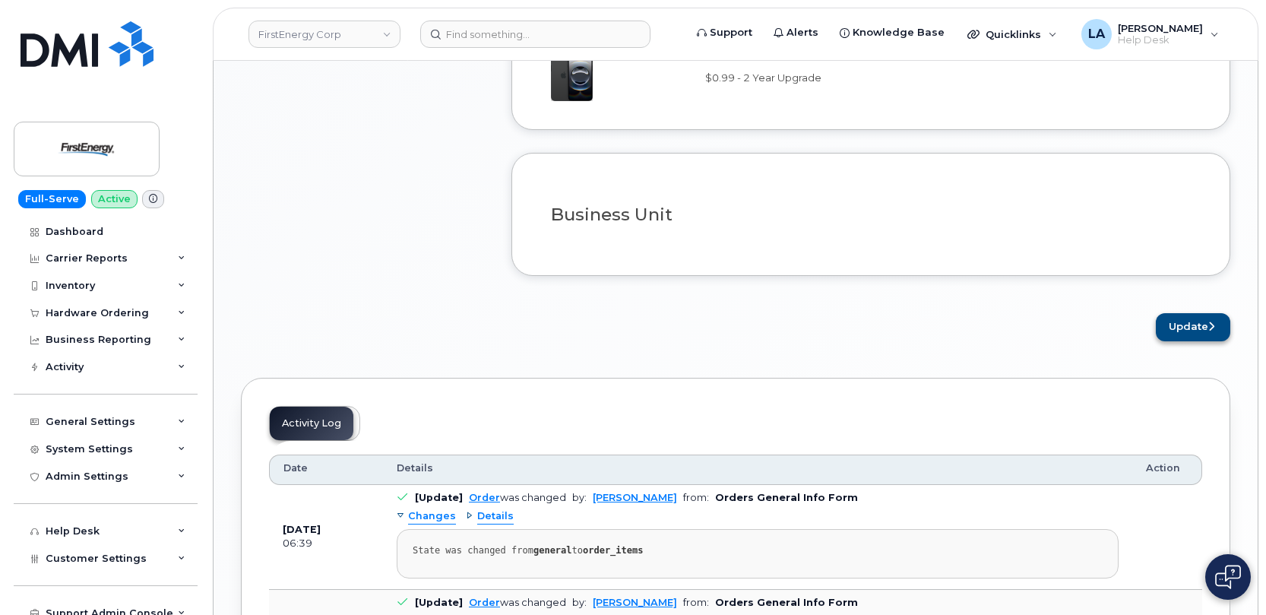
type textarea "Phone is lost within Peter's home and battery is dead. Unable to locate."
click at [1179, 326] on button "Update" at bounding box center [1193, 327] width 74 height 28
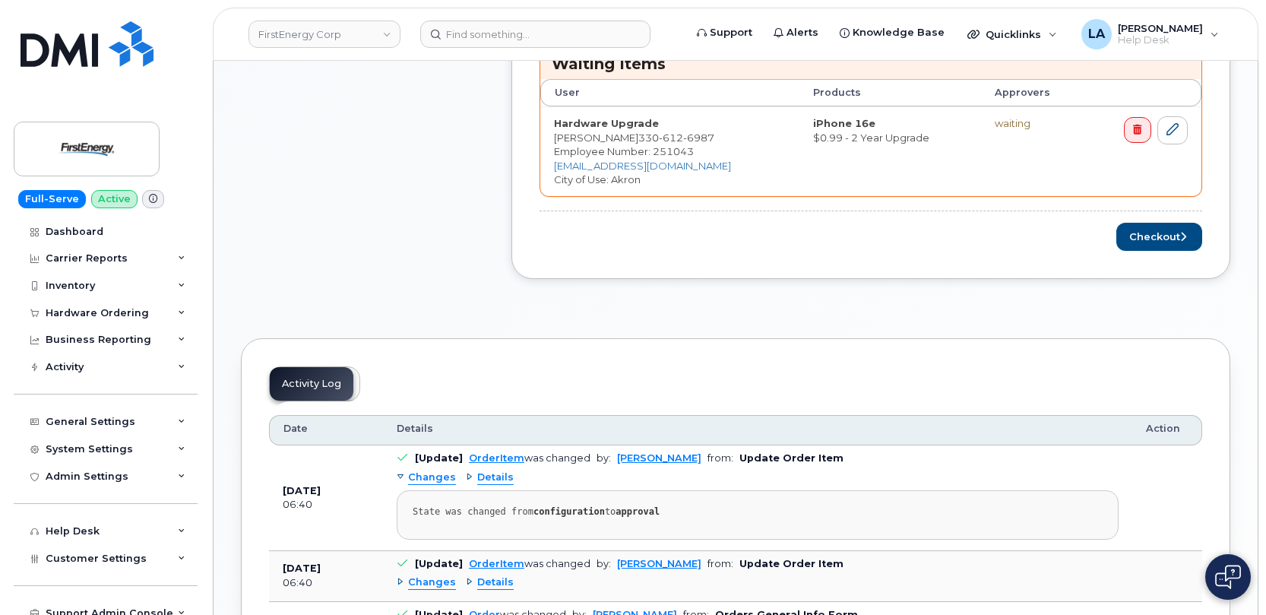
scroll to position [644, 0]
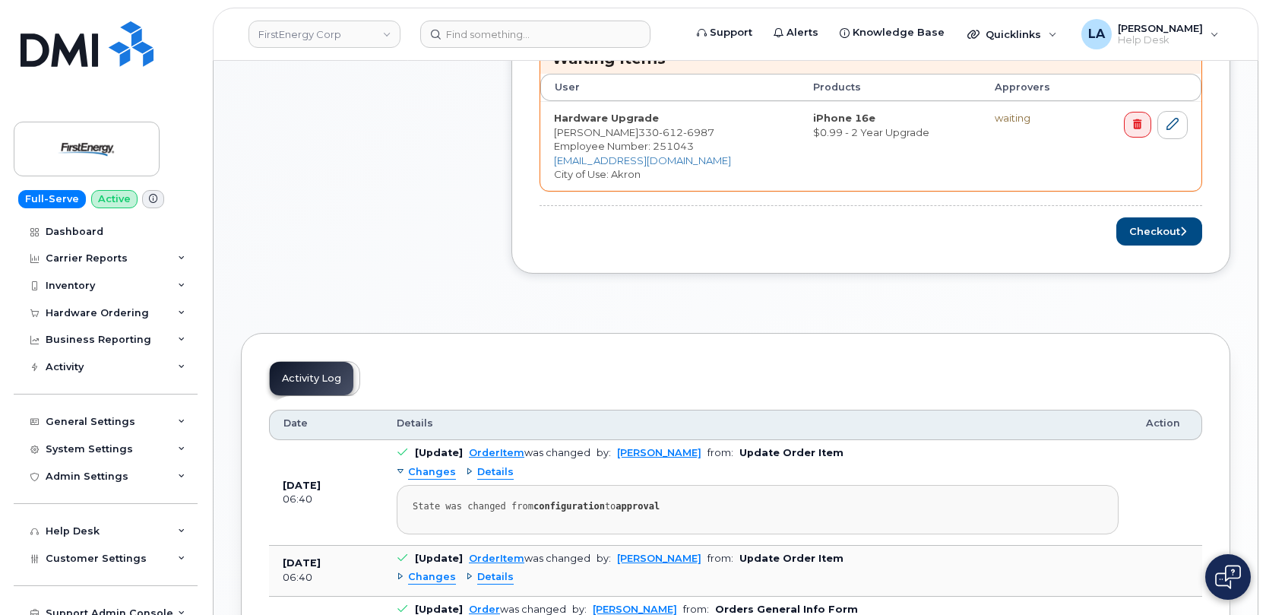
click at [1170, 216] on div "Order Items Waiting Items User Products Approvers Hardware Upgrade [PERSON_NAME…" at bounding box center [871, 125] width 663 height 239
click at [1185, 234] on icon "submit" at bounding box center [1183, 231] width 6 height 10
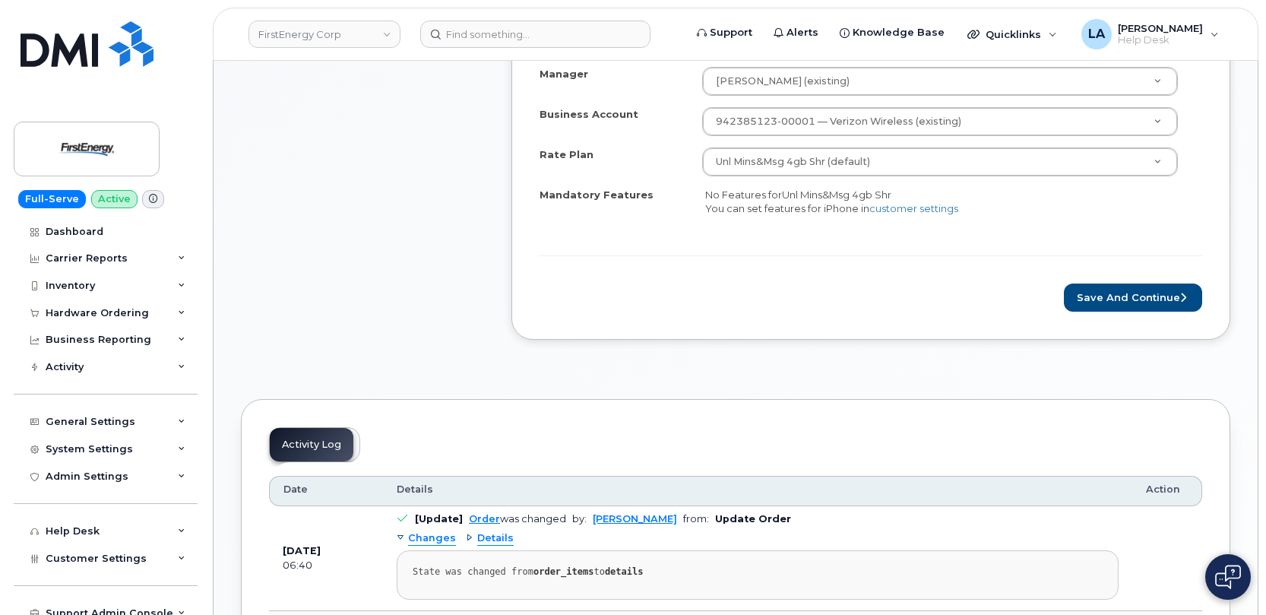
scroll to position [562, 0]
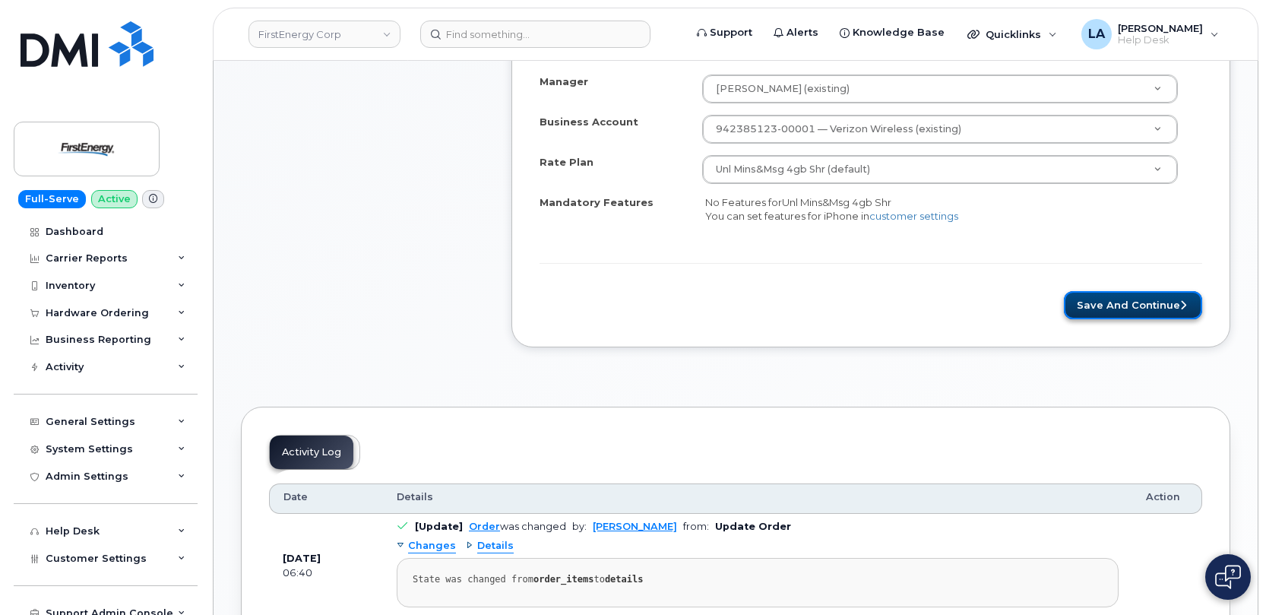
click at [1166, 309] on button "Save and Continue" at bounding box center [1133, 305] width 138 height 28
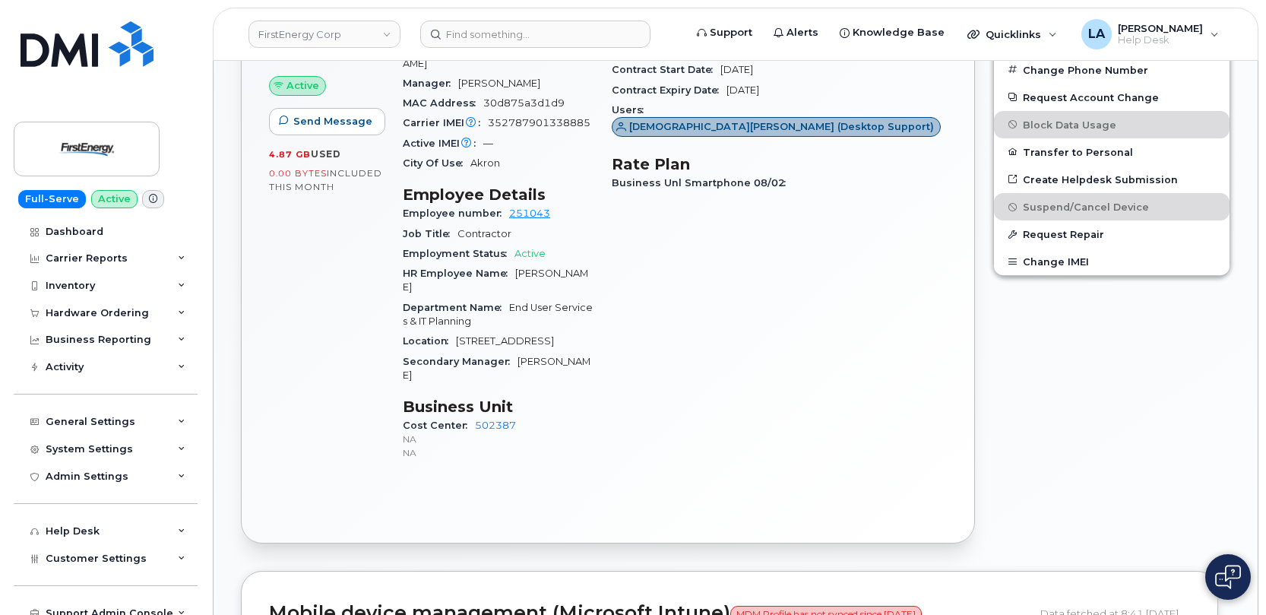
scroll to position [486, 0]
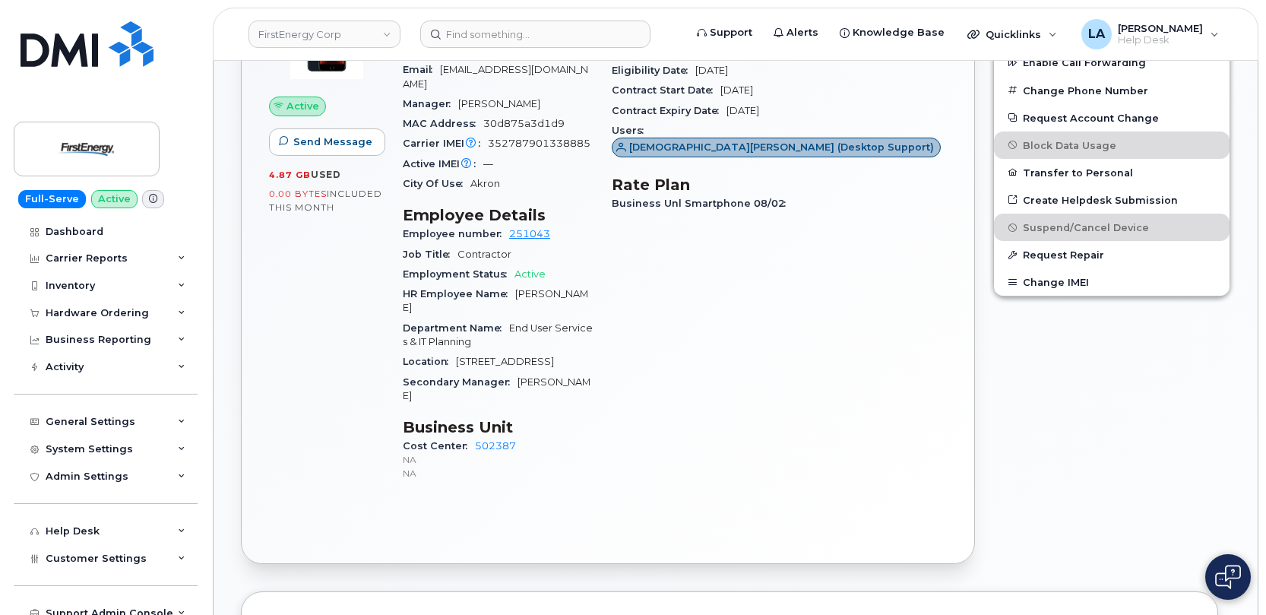
click at [531, 138] on span "352787901338885" at bounding box center [539, 143] width 103 height 11
copy span "352787901338885"
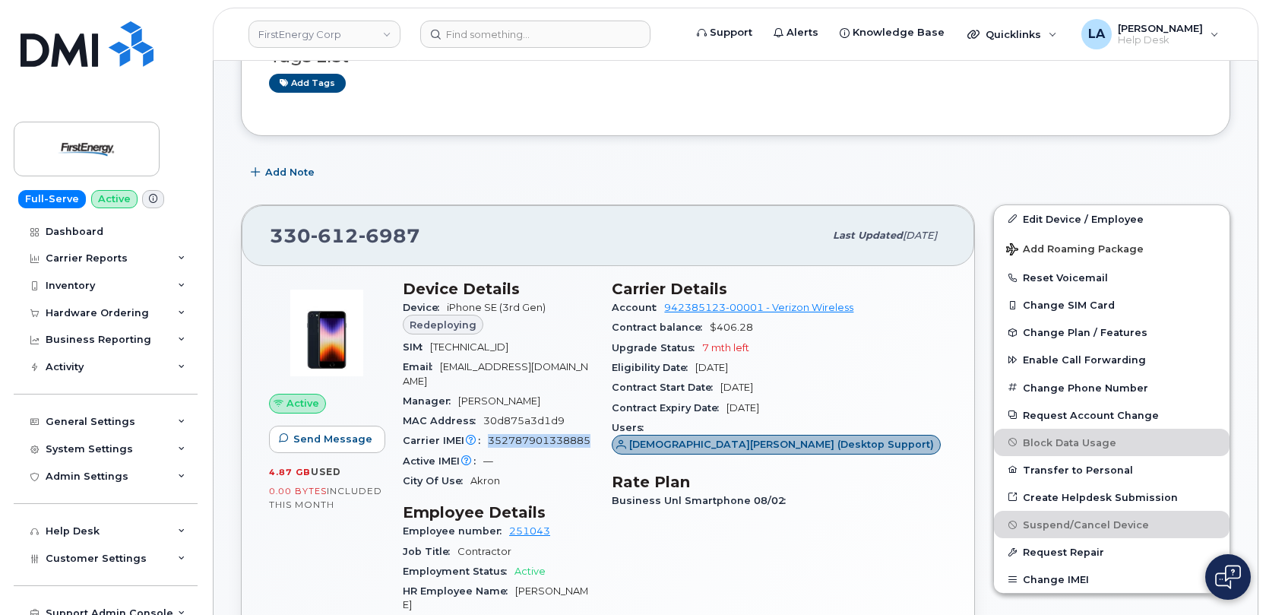
scroll to position [0, 0]
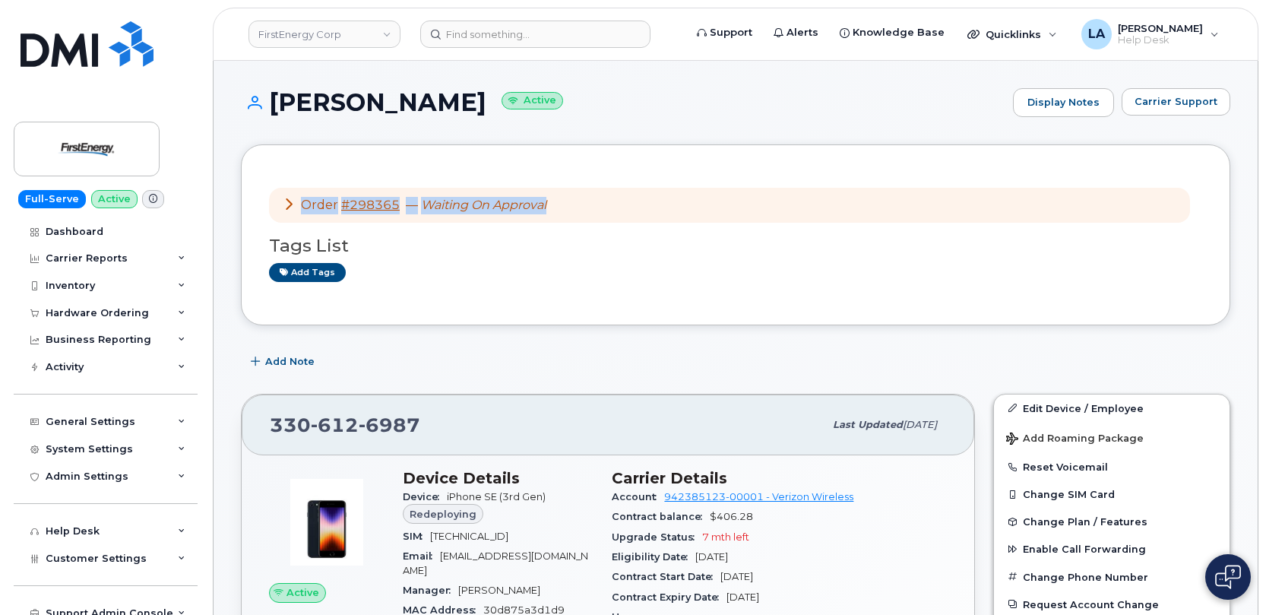
drag, startPoint x: 423, startPoint y: 200, endPoint x: 294, endPoint y: 199, distance: 128.4
click at [294, 199] on div "Order #298365 — Waiting On Approval" at bounding box center [729, 206] width 921 height 36
copy div "Order #298365 — Waiting On Approval"
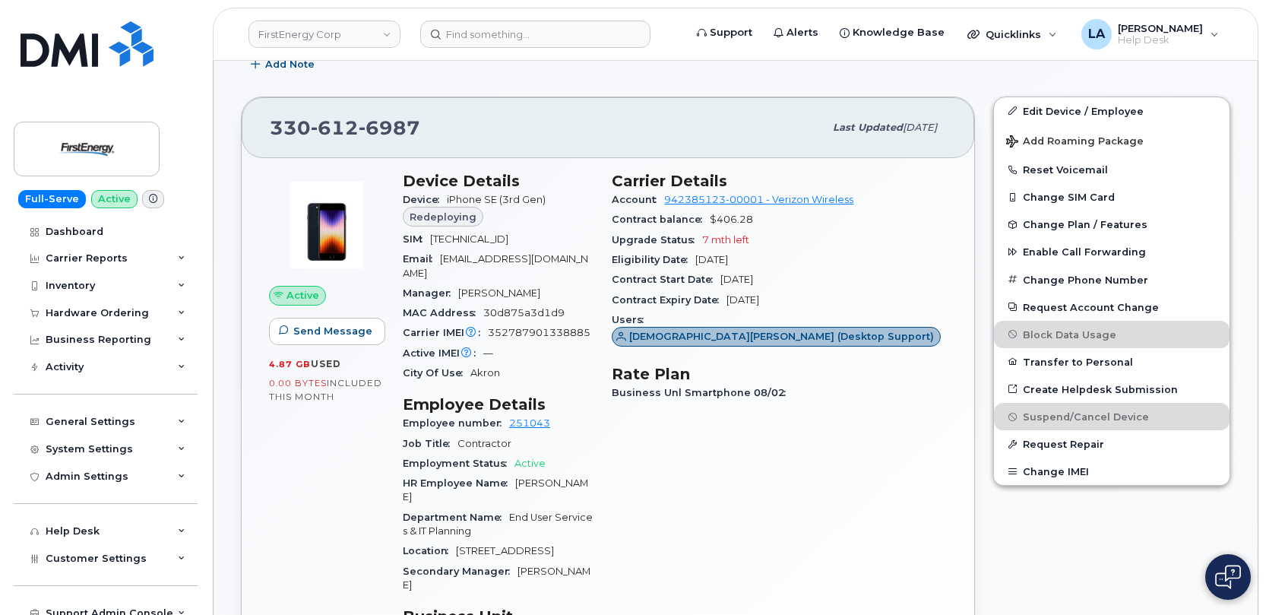
scroll to position [330, 0]
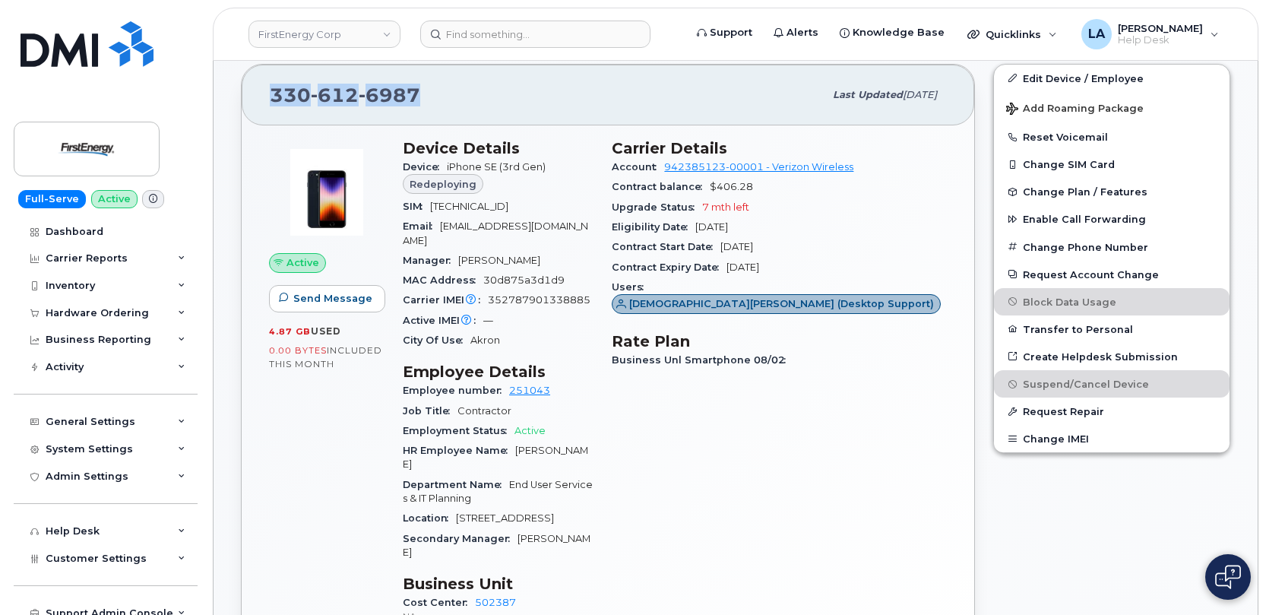
drag, startPoint x: 349, startPoint y: 88, endPoint x: 243, endPoint y: 87, distance: 105.6
click at [242, 87] on div "330 612 6987 Last updated Aug 12, 2025" at bounding box center [608, 95] width 733 height 61
copy span "330 612 6987"
